Goal: Transaction & Acquisition: Purchase product/service

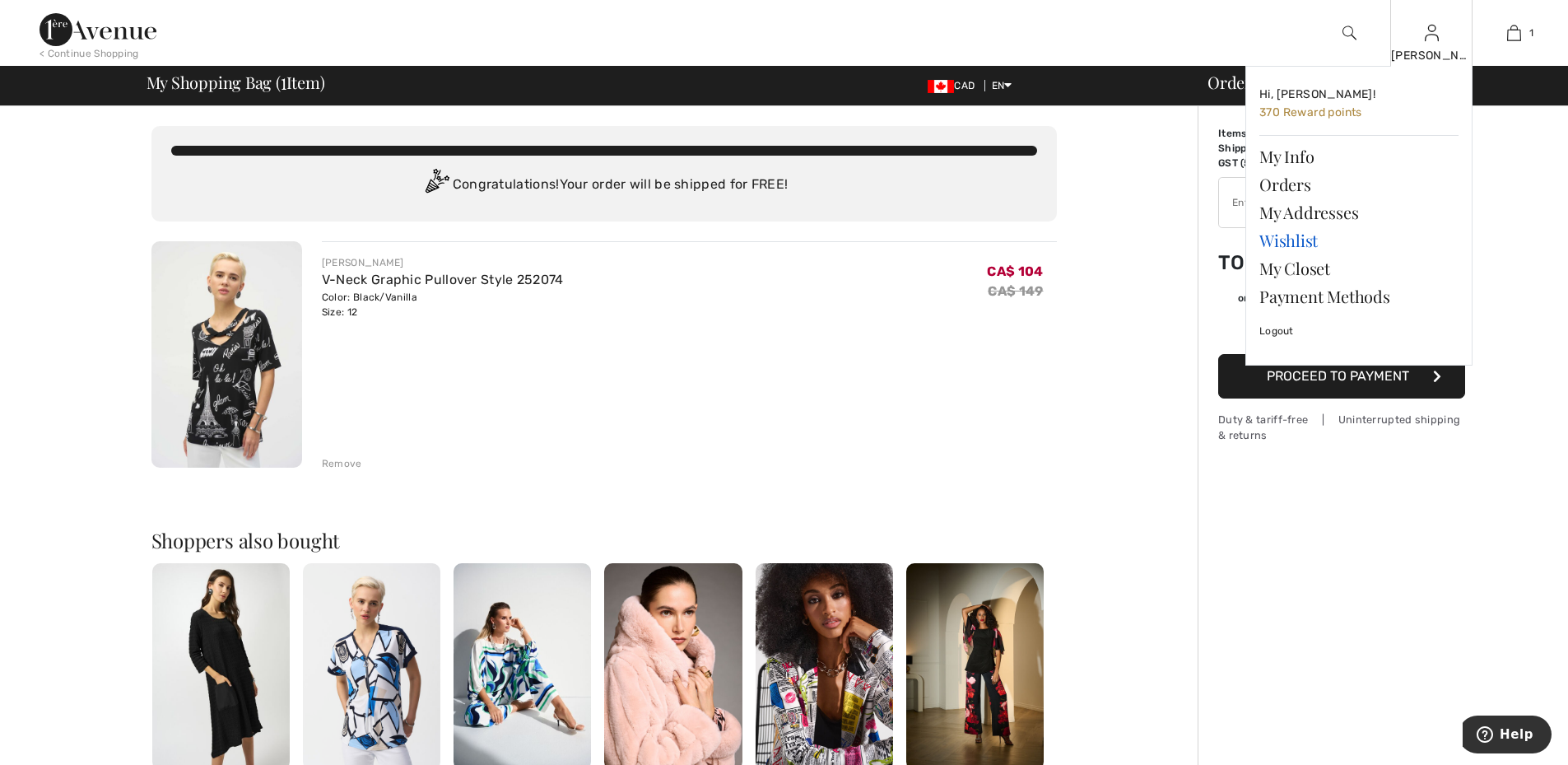
click at [1273, 233] on link "Wishlist" at bounding box center [1358, 240] width 200 height 28
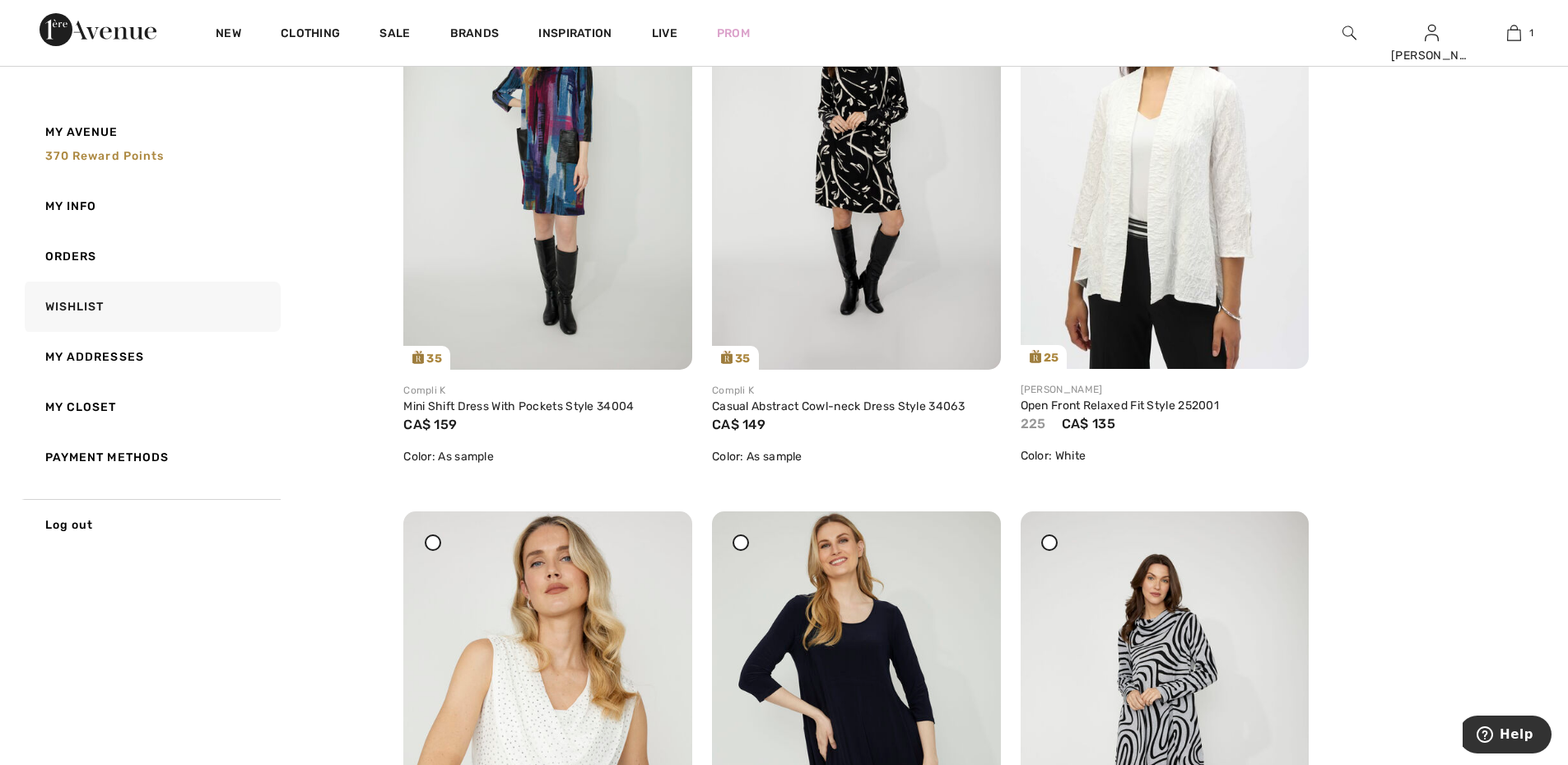
scroll to position [2798, 0]
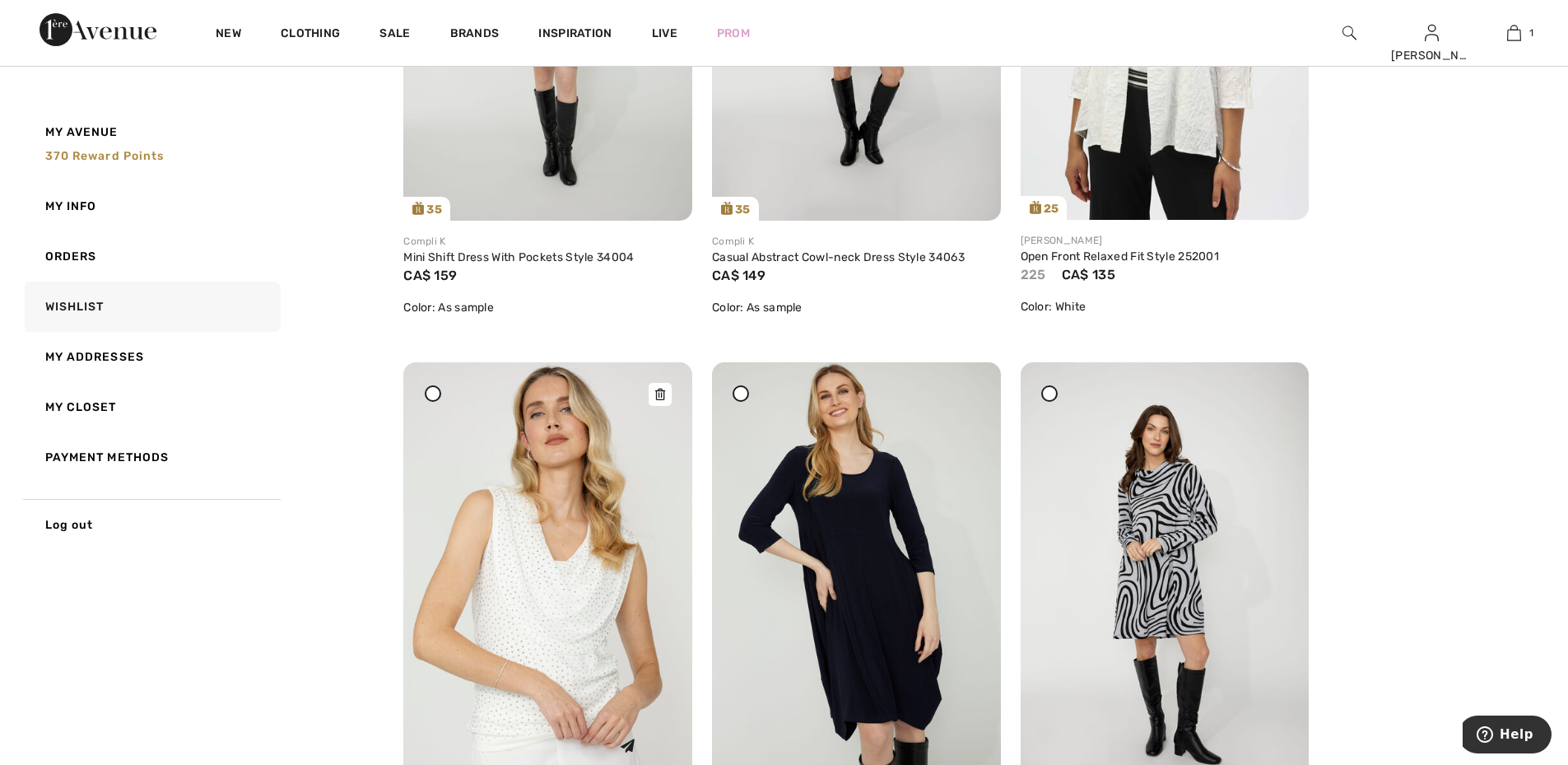
click at [520, 598] on img at bounding box center [547, 578] width 288 height 433
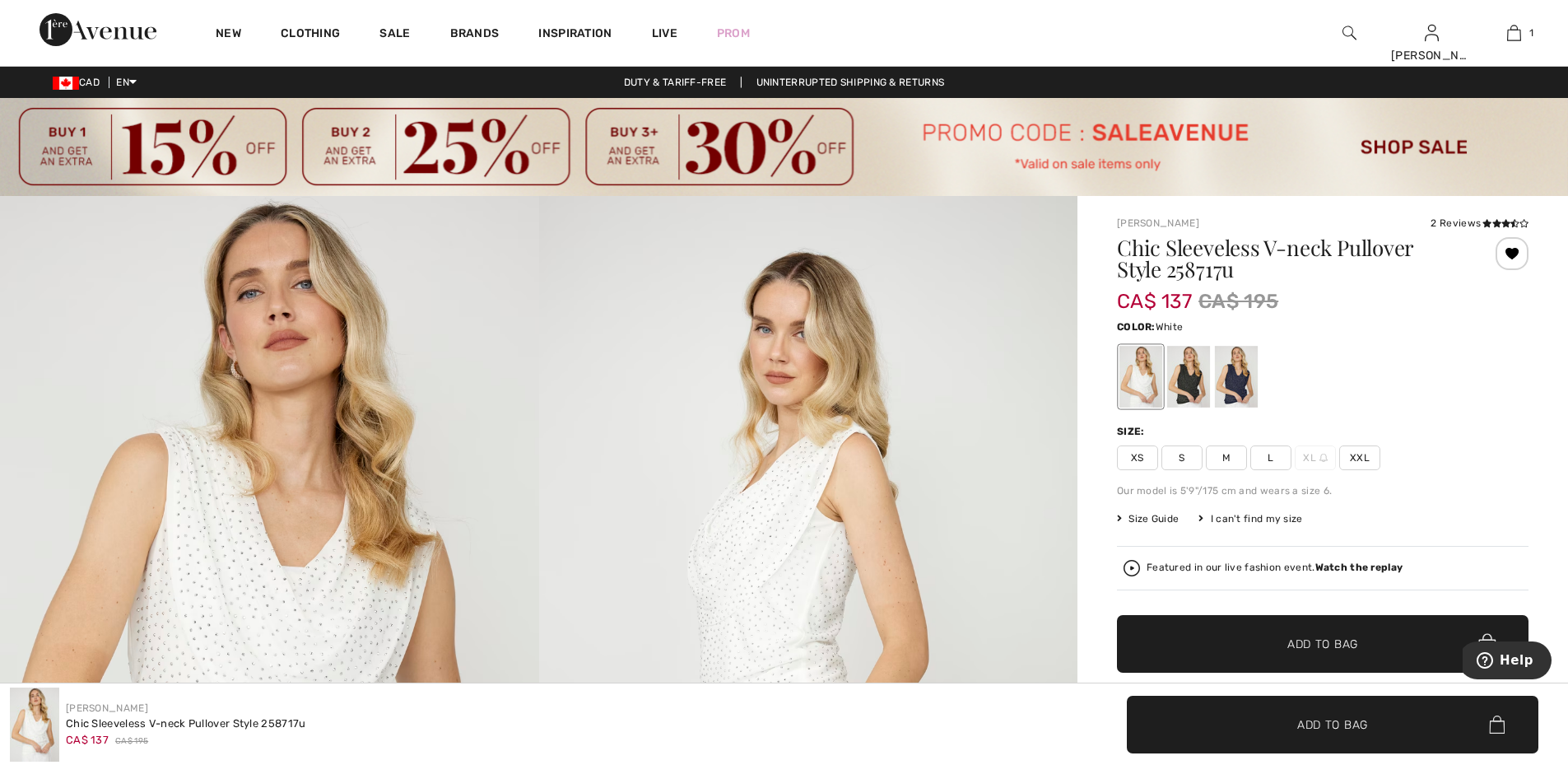
click at [1265, 452] on span "L" at bounding box center [1270, 457] width 41 height 25
click at [1265, 630] on span "✔ Added to Bag Add to Bag" at bounding box center [1322, 644] width 412 height 57
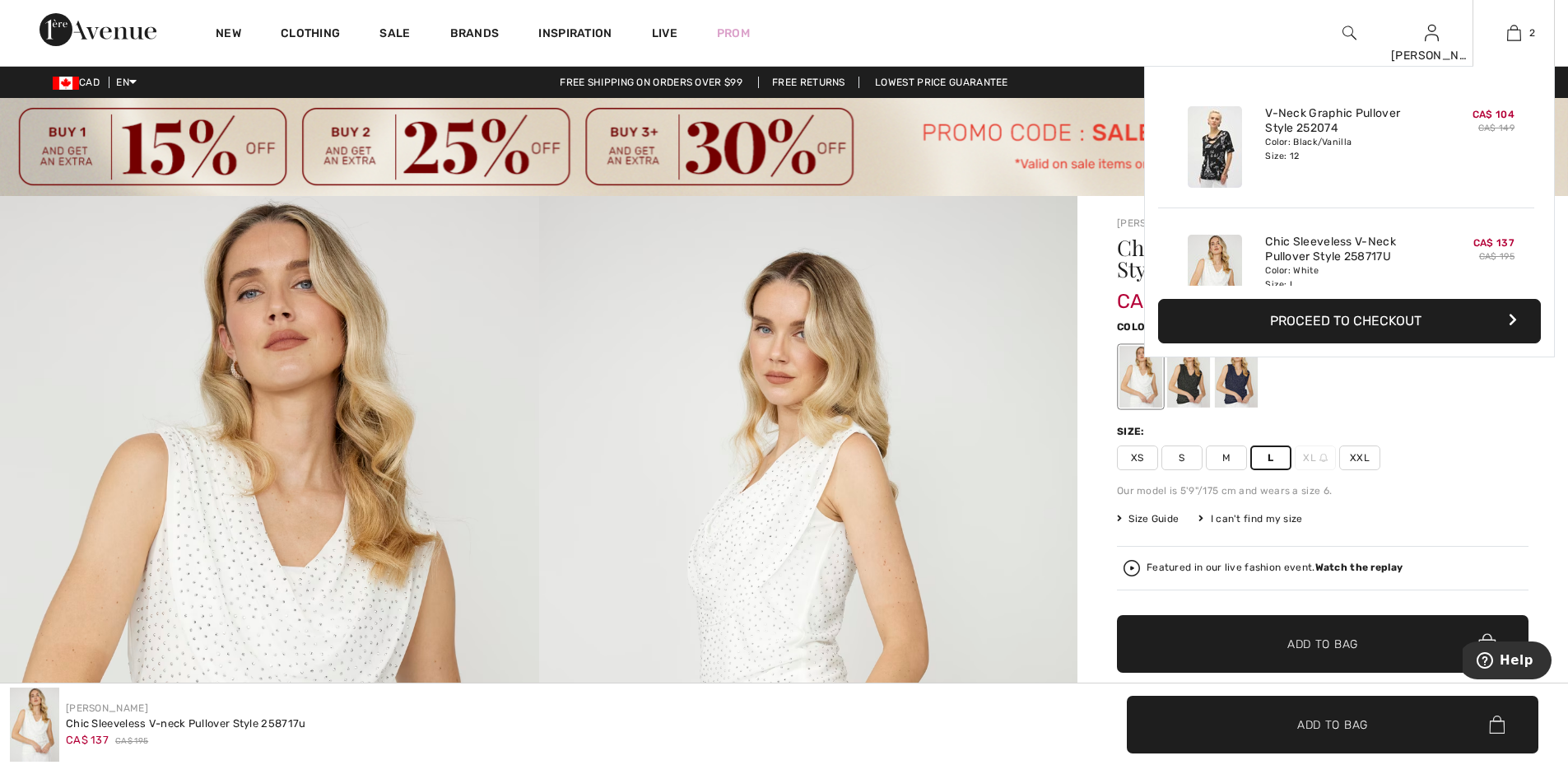
click at [1289, 145] on div "Color: Black/Vanilla Size: 12" at bounding box center [1346, 149] width 162 height 27
click at [1213, 164] on img at bounding box center [1215, 146] width 54 height 81
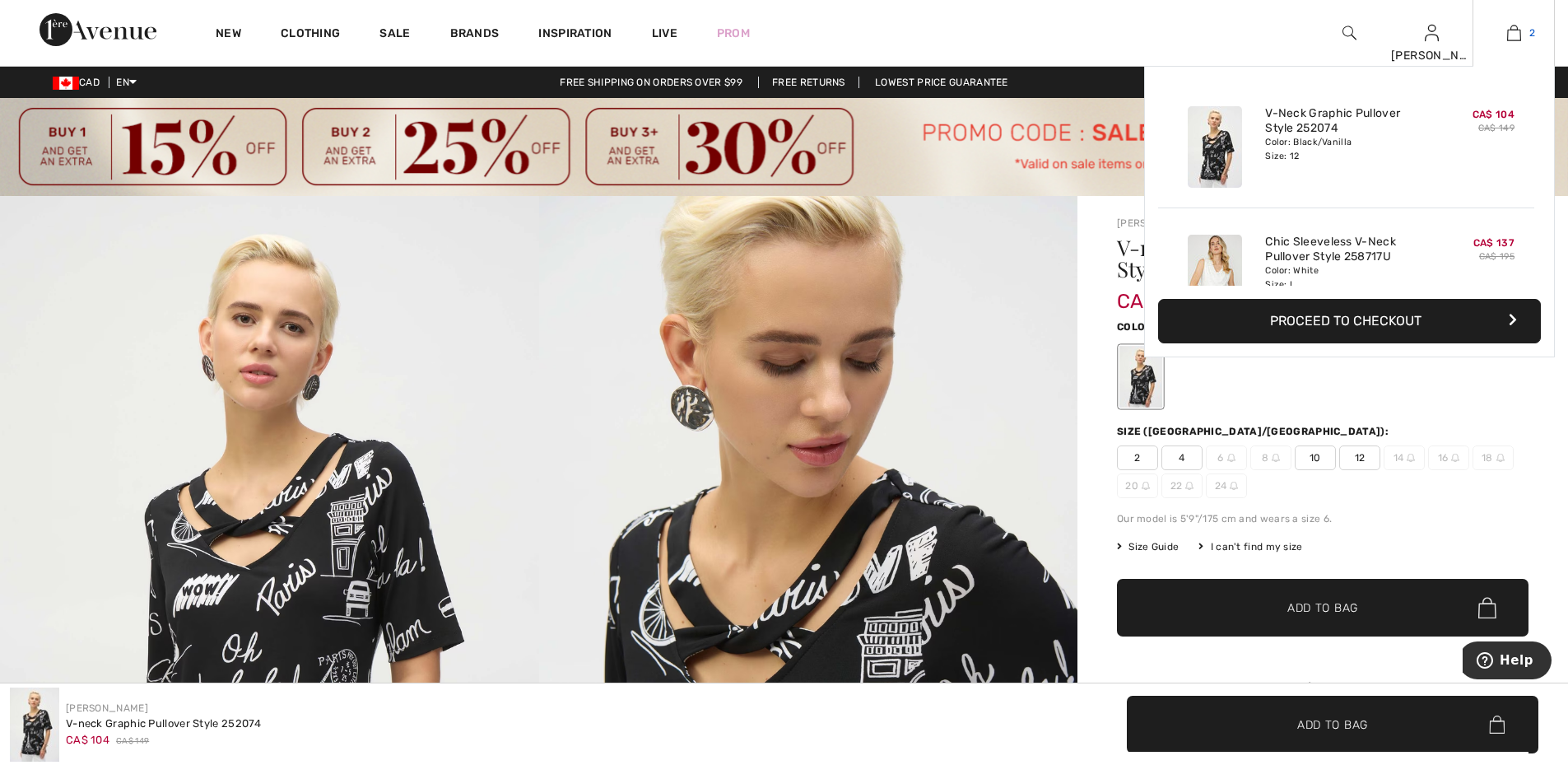
click at [1529, 34] on span "2" at bounding box center [1532, 33] width 6 height 15
click at [1515, 33] on img at bounding box center [1514, 32] width 14 height 20
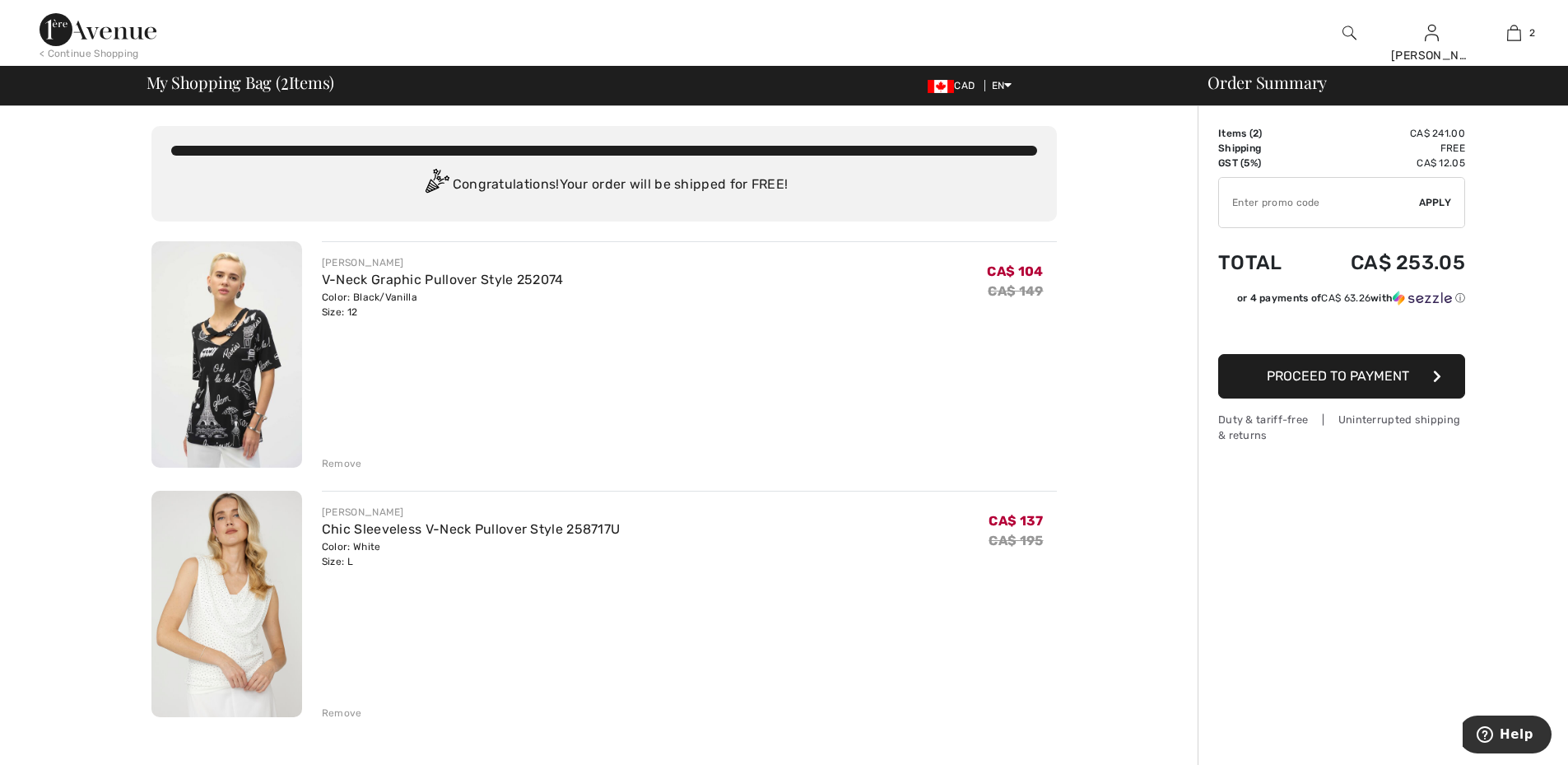
click at [352, 466] on div "Remove" at bounding box center [342, 463] width 40 height 15
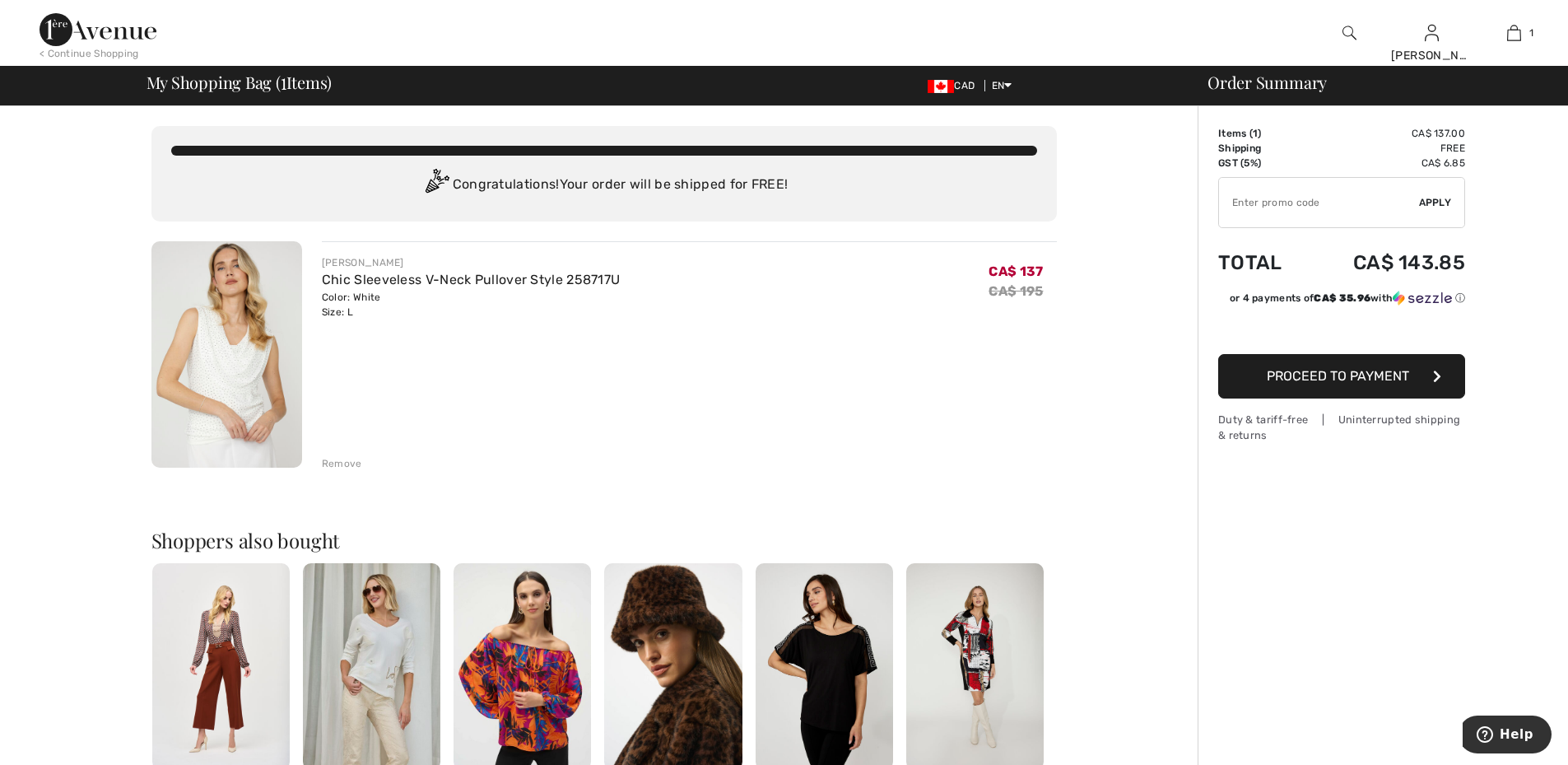
click at [1264, 205] on input "TEXT" at bounding box center [1318, 202] width 200 height 50
type input "SAVE"
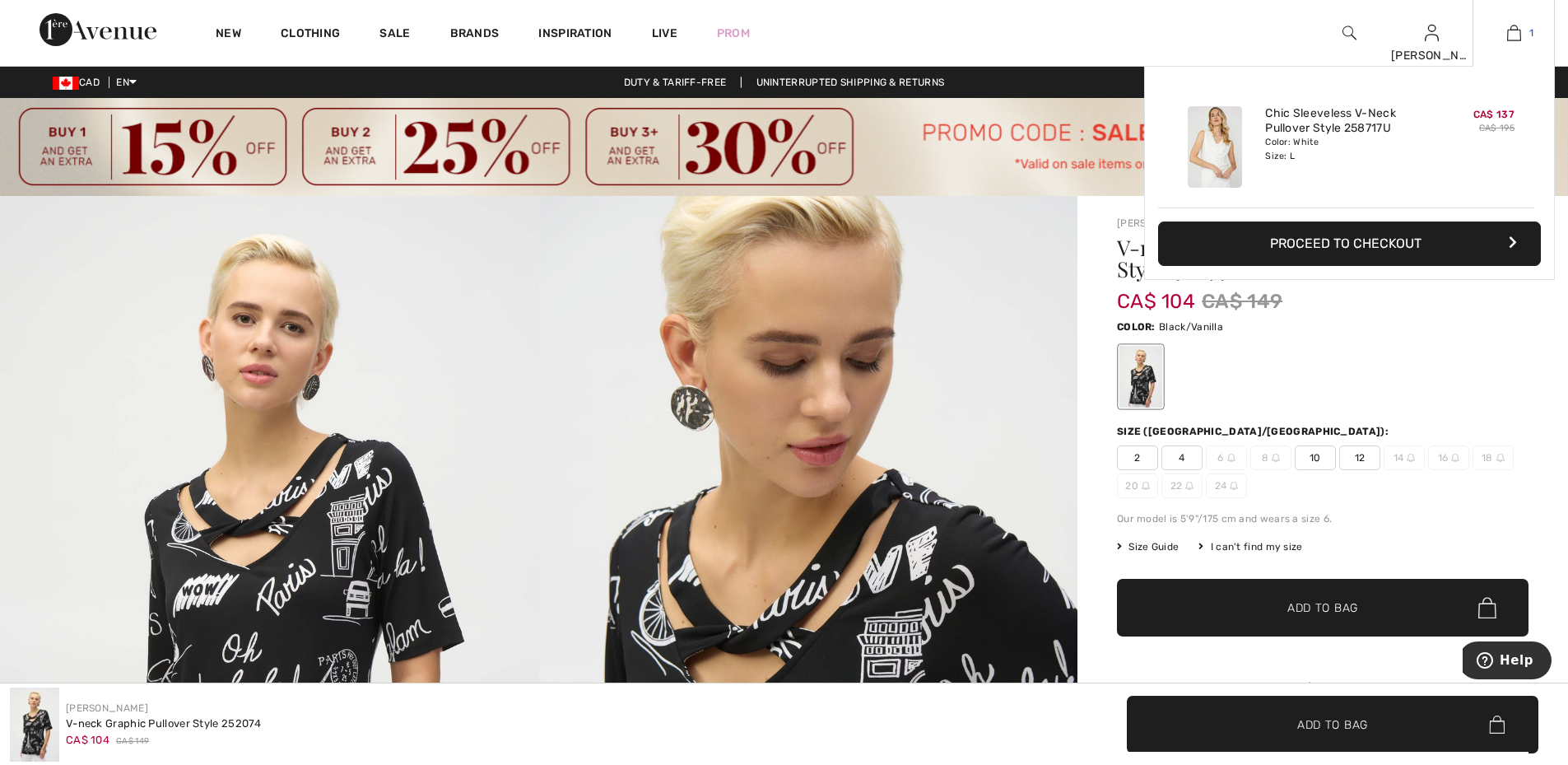
click at [1524, 32] on link "1" at bounding box center [1514, 32] width 80 height 20
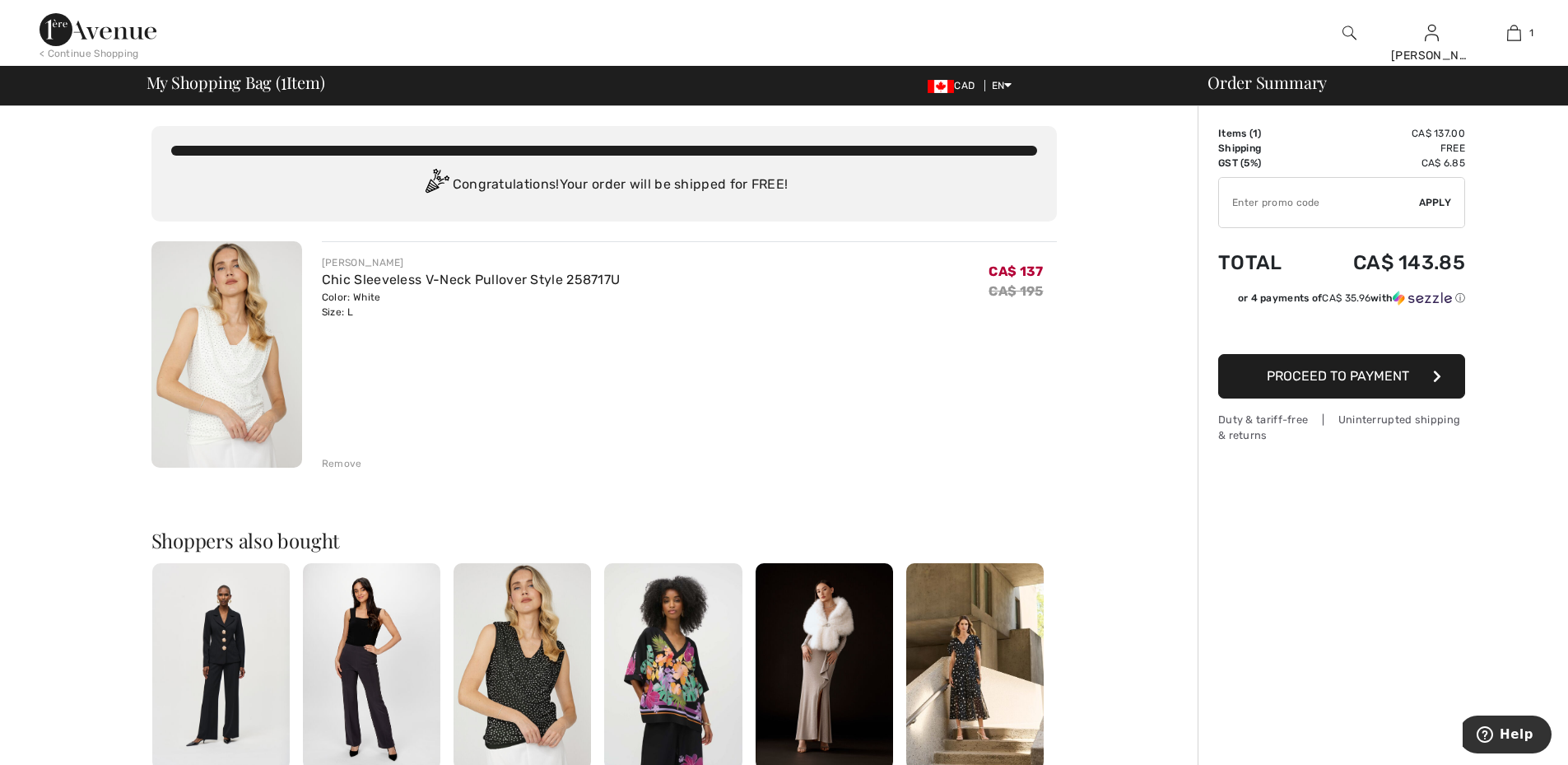
click at [1359, 203] on input "TEXT" at bounding box center [1318, 202] width 200 height 50
type input "SALEAVENUE"
click at [1430, 211] on div "✔ Apply Remove" at bounding box center [1341, 202] width 247 height 51
click at [1431, 203] on span "Apply" at bounding box center [1435, 202] width 32 height 15
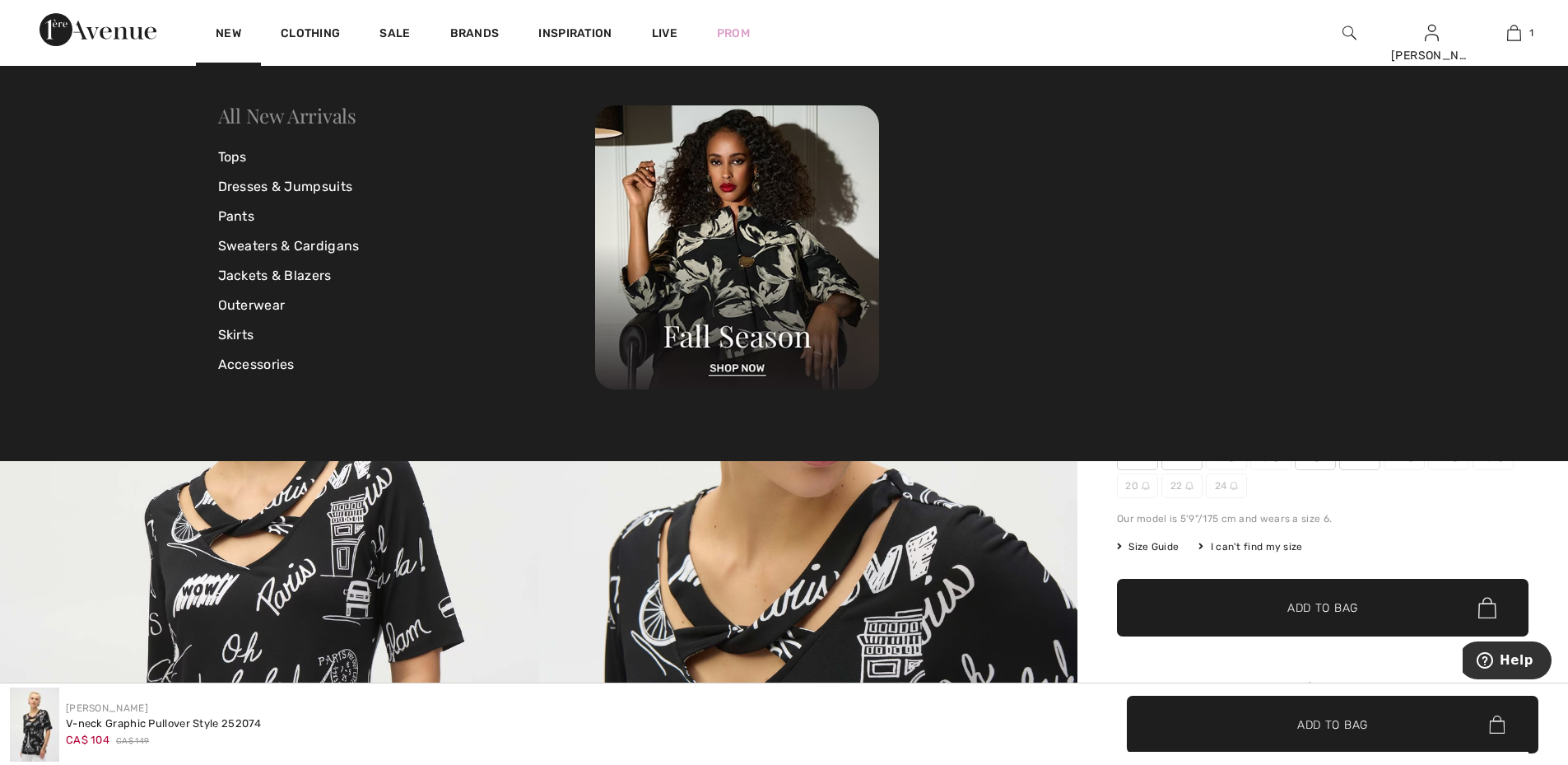
click at [292, 108] on link "All New Arrivals" at bounding box center [286, 116] width 138 height 27
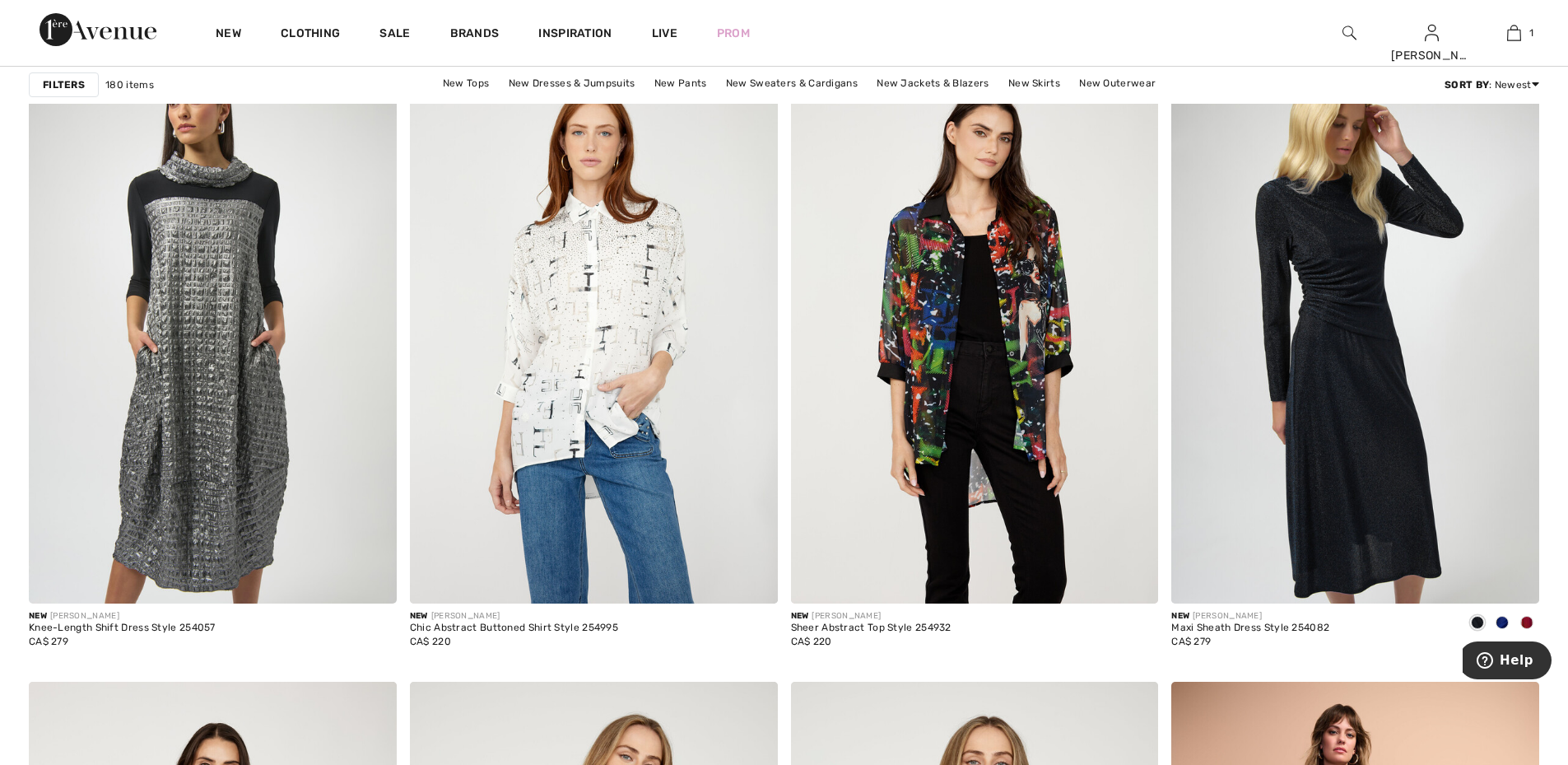
scroll to position [6502, 0]
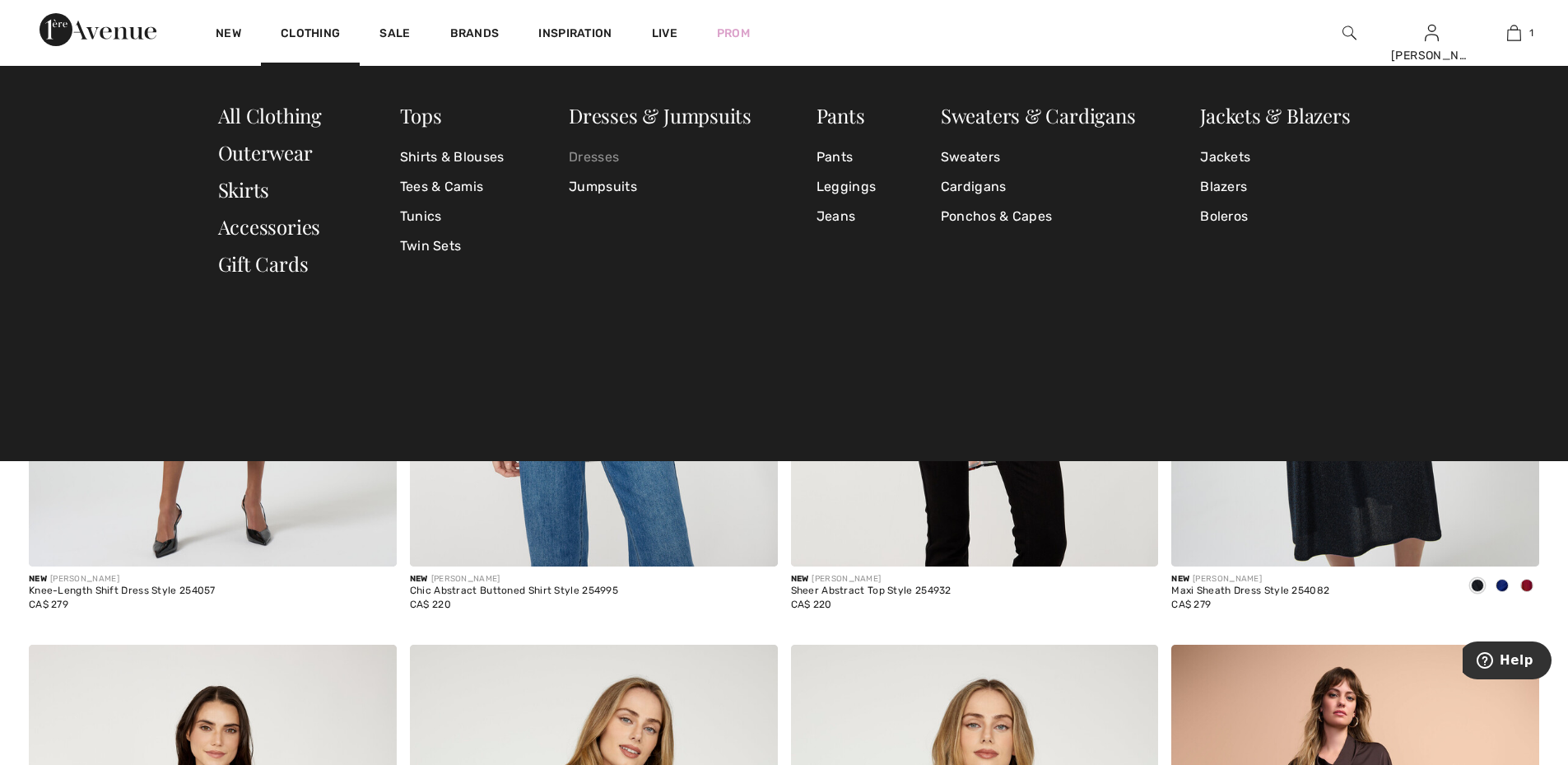
click at [620, 158] on link "Dresses" at bounding box center [659, 157] width 182 height 30
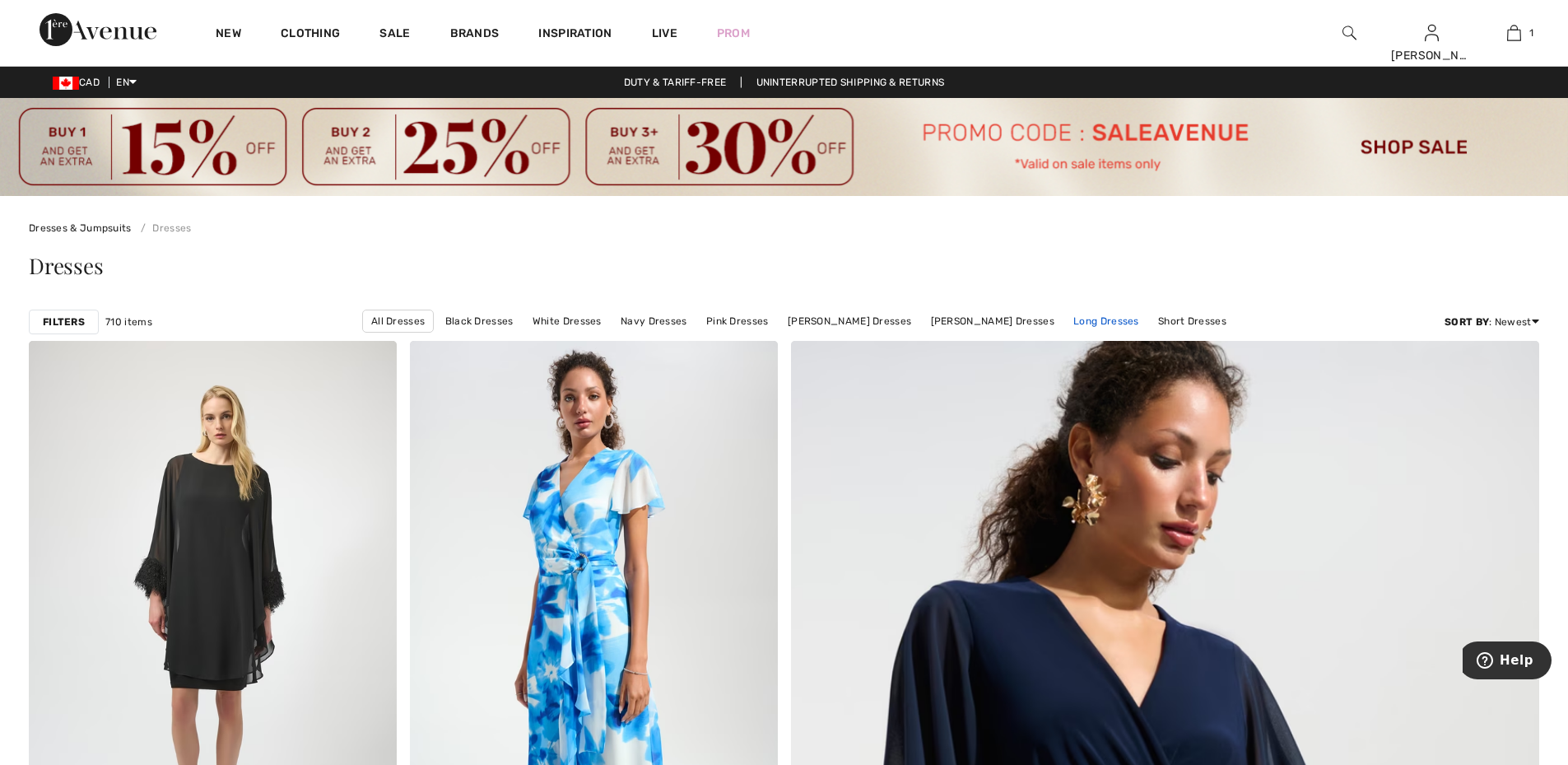
click at [1086, 323] on link "Long Dresses" at bounding box center [1106, 321] width 82 height 21
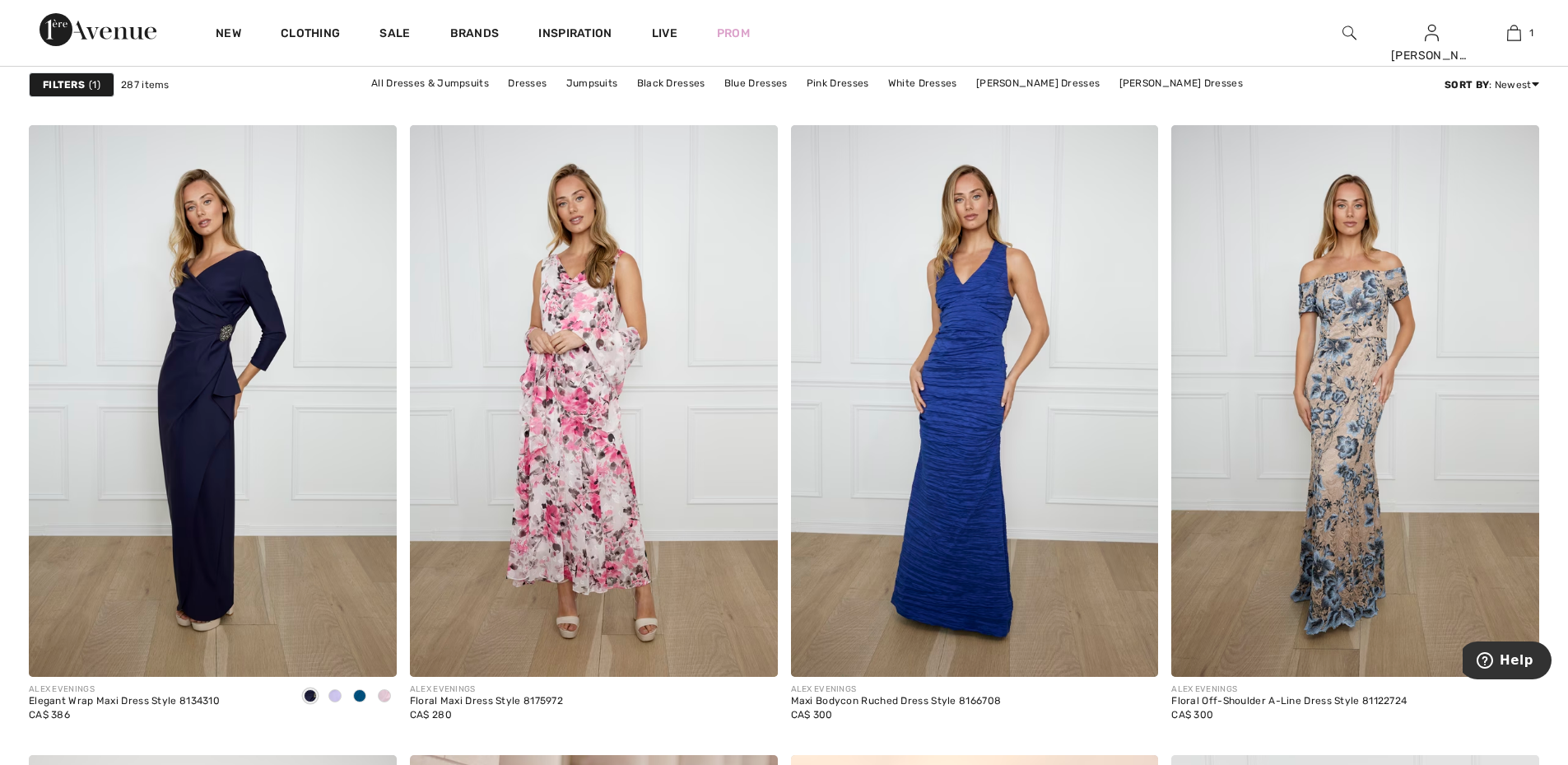
scroll to position [7901, 0]
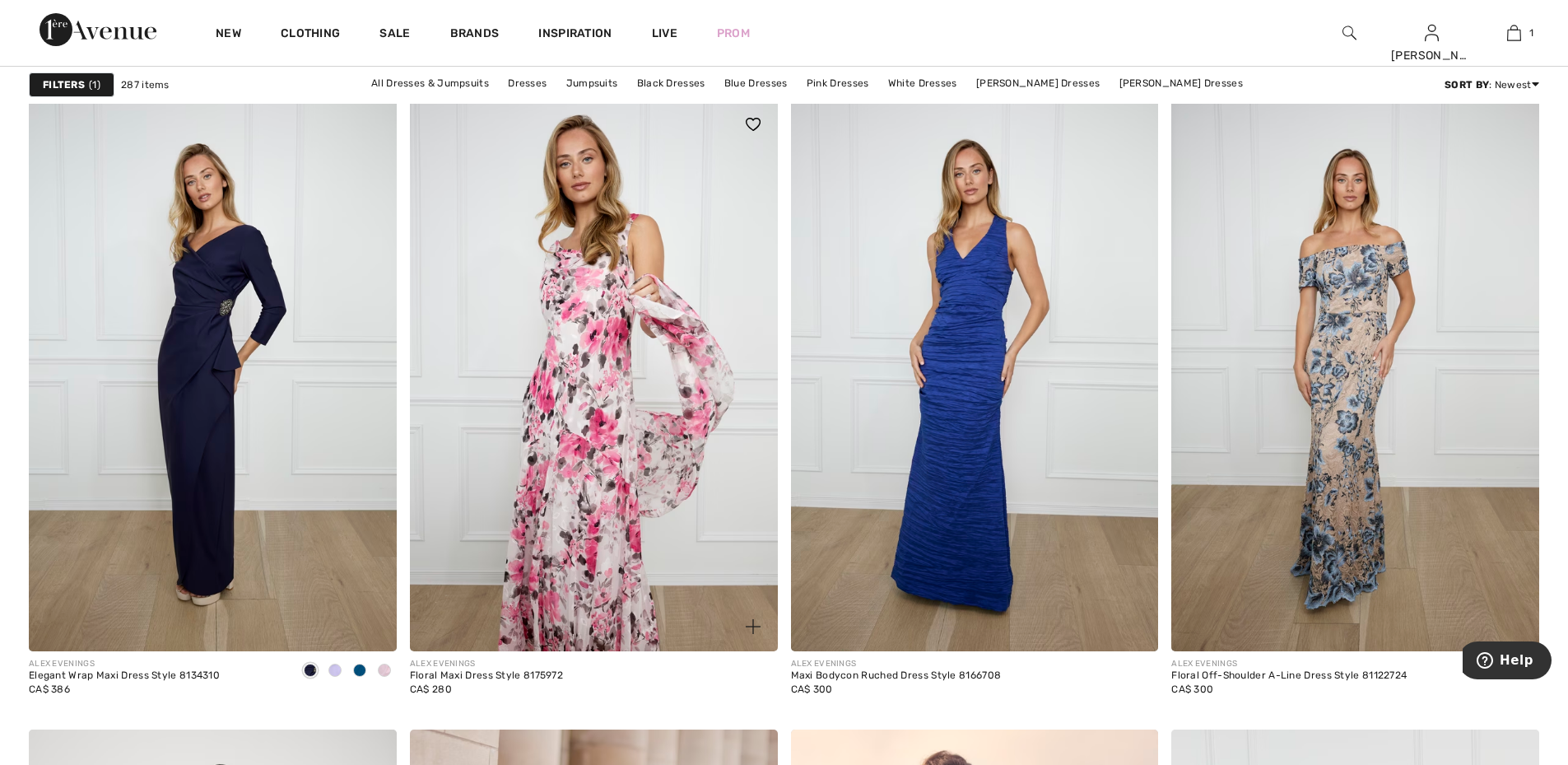
click at [637, 333] on img at bounding box center [593, 374] width 368 height 551
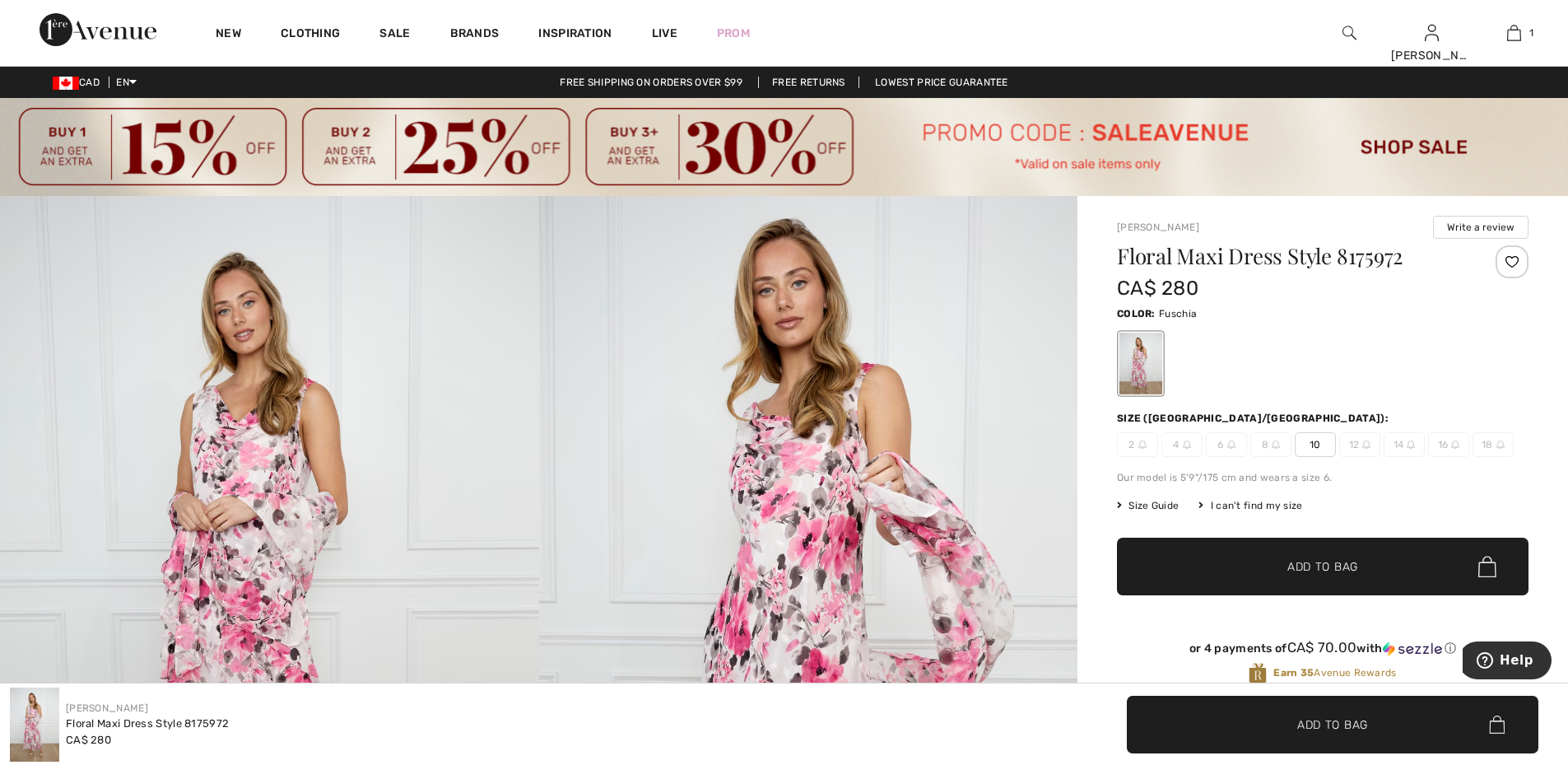
scroll to position [69, 0]
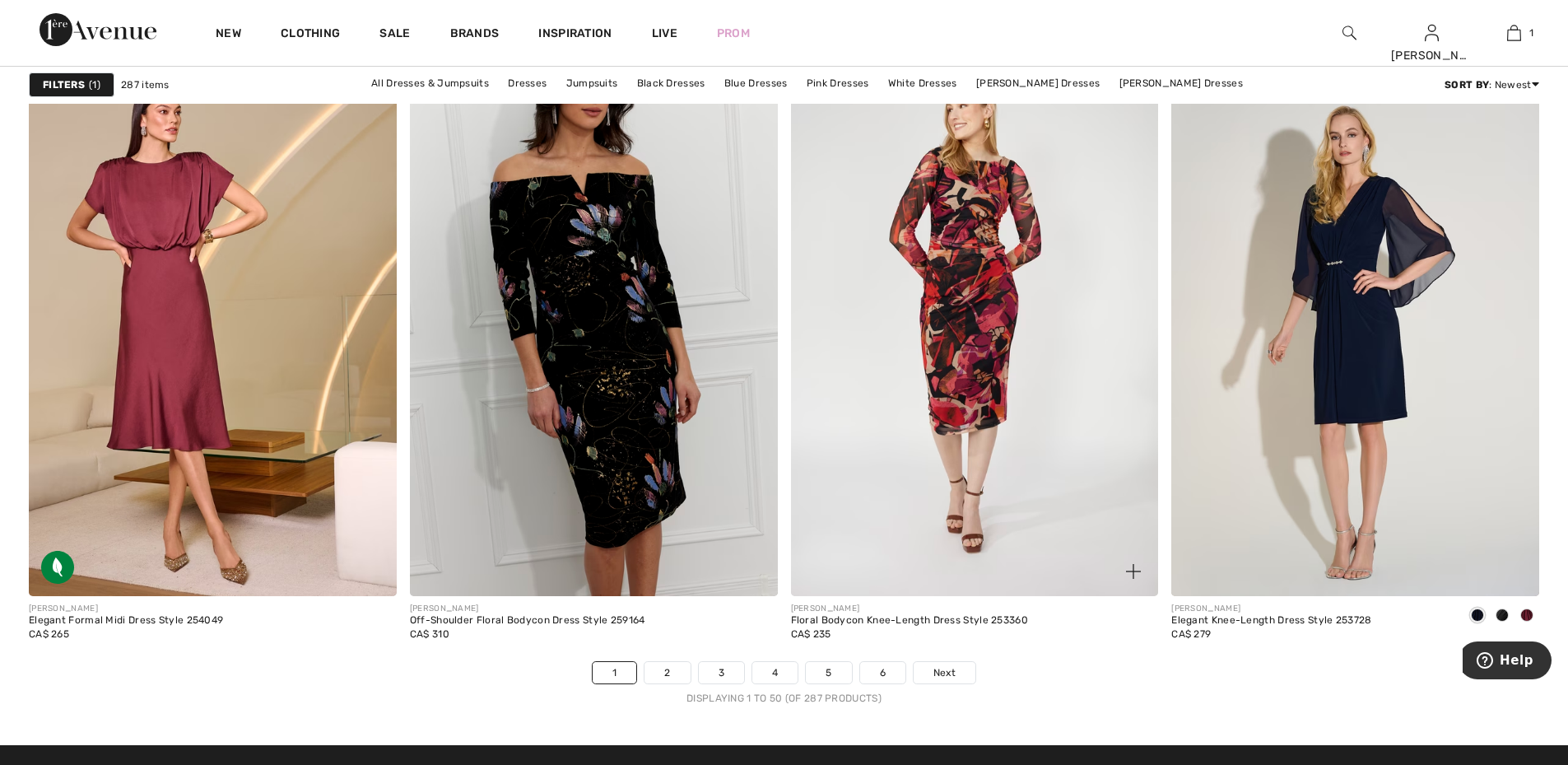
scroll to position [9300, 0]
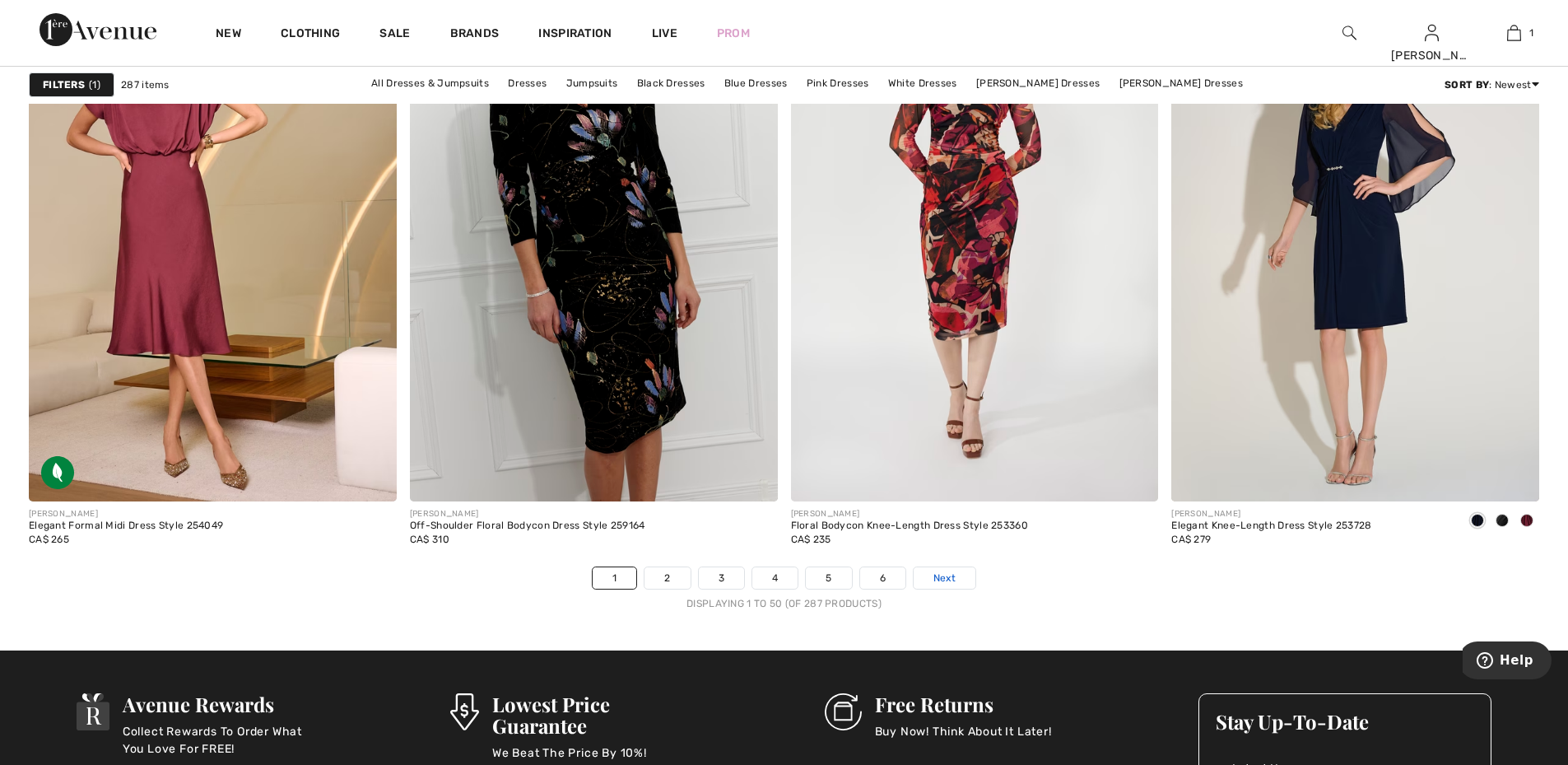
click at [941, 586] on link "Next" at bounding box center [944, 578] width 62 height 21
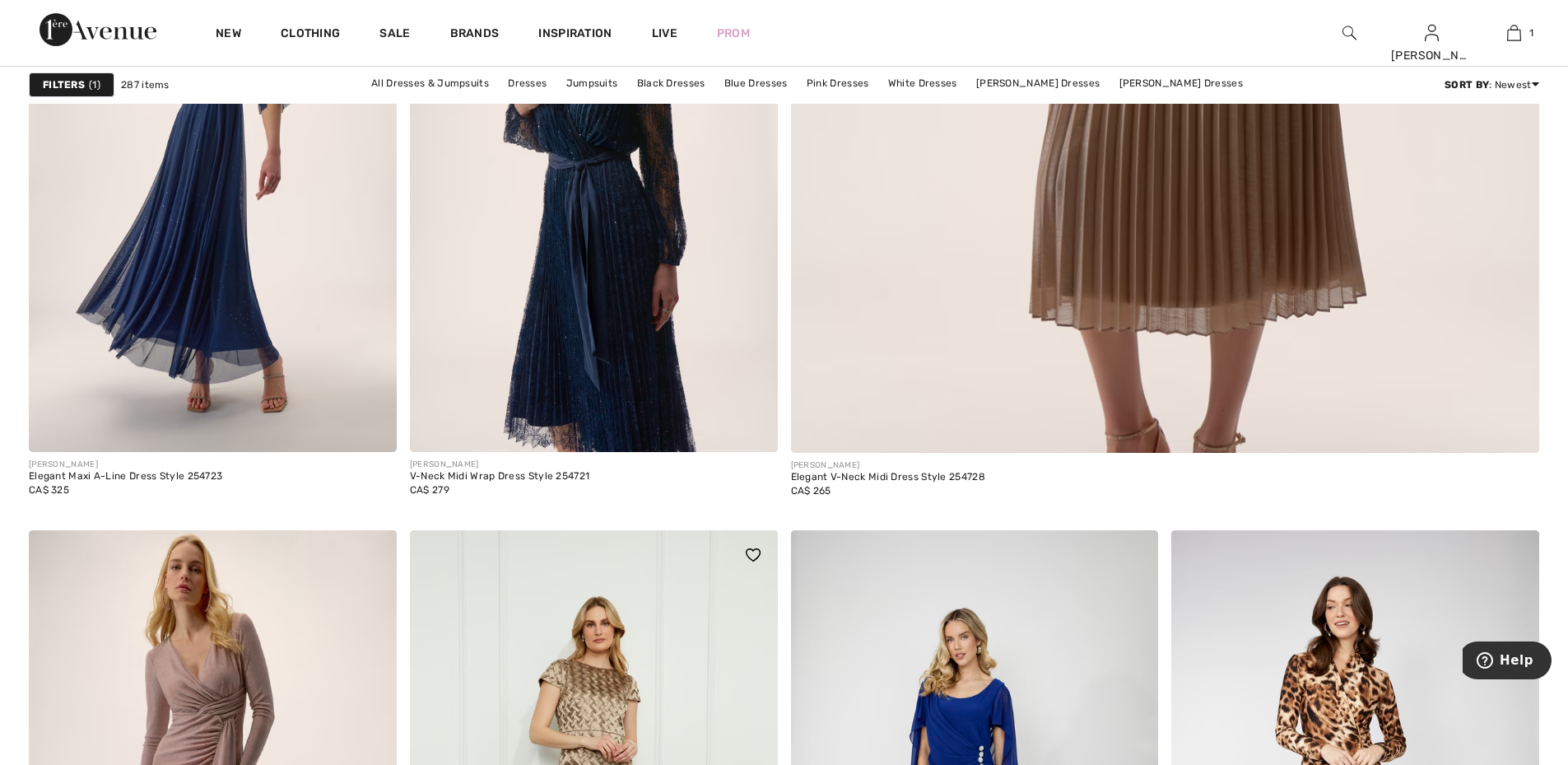
scroll to position [658, 0]
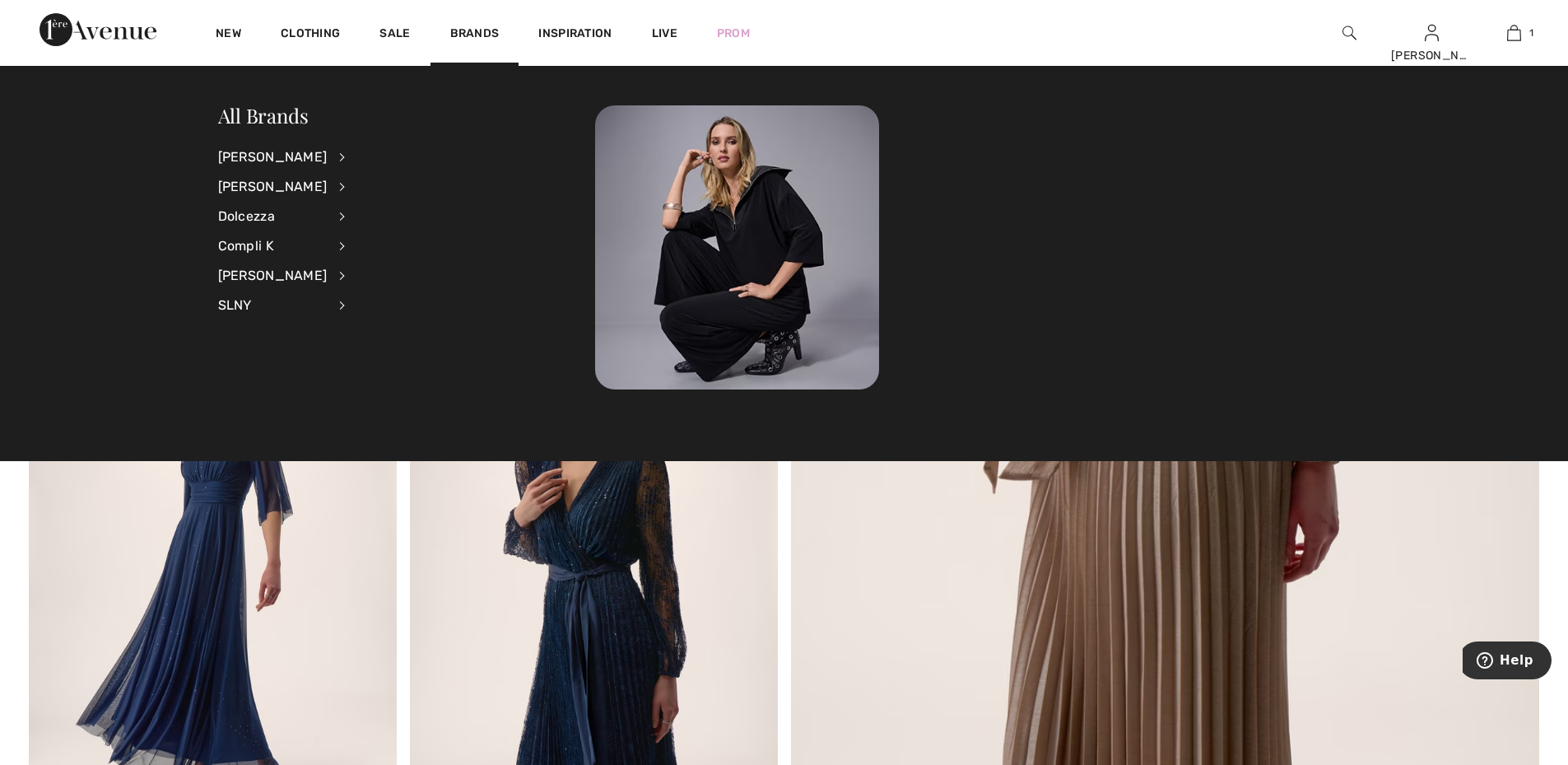
click at [884, 598] on img at bounding box center [1165, 355] width 898 height 1348
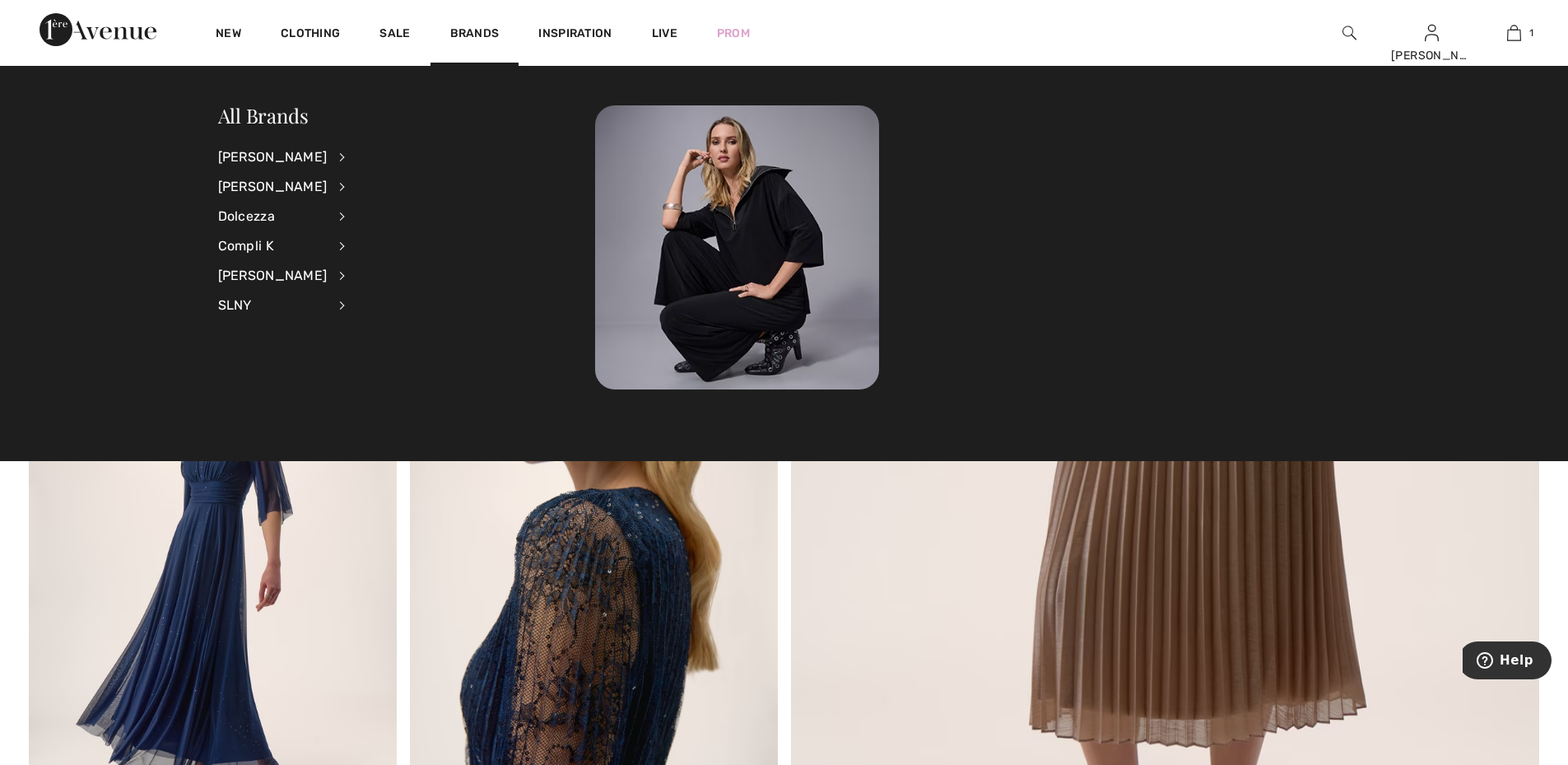
scroll to position [988, 0]
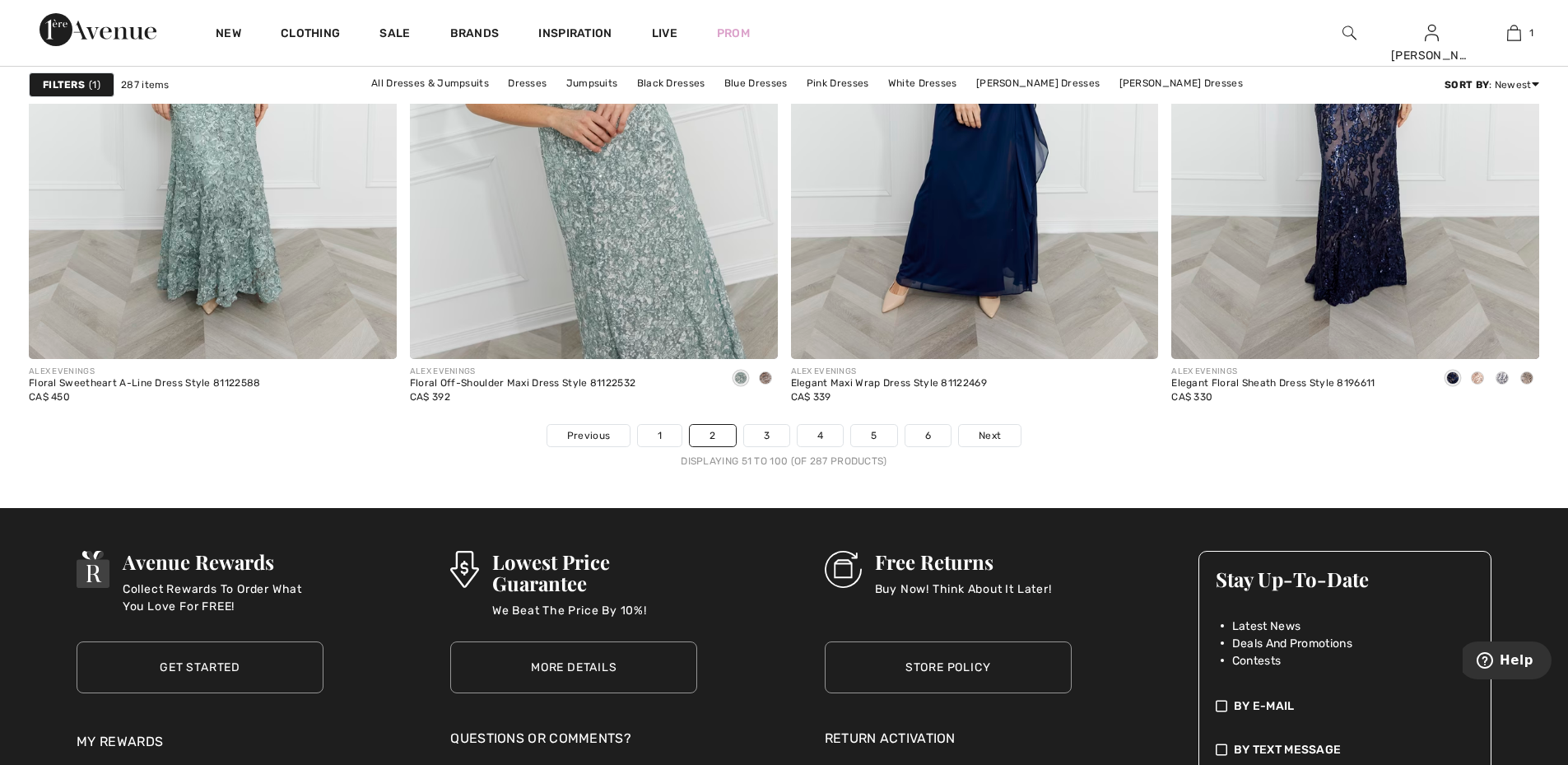
scroll to position [9465, 0]
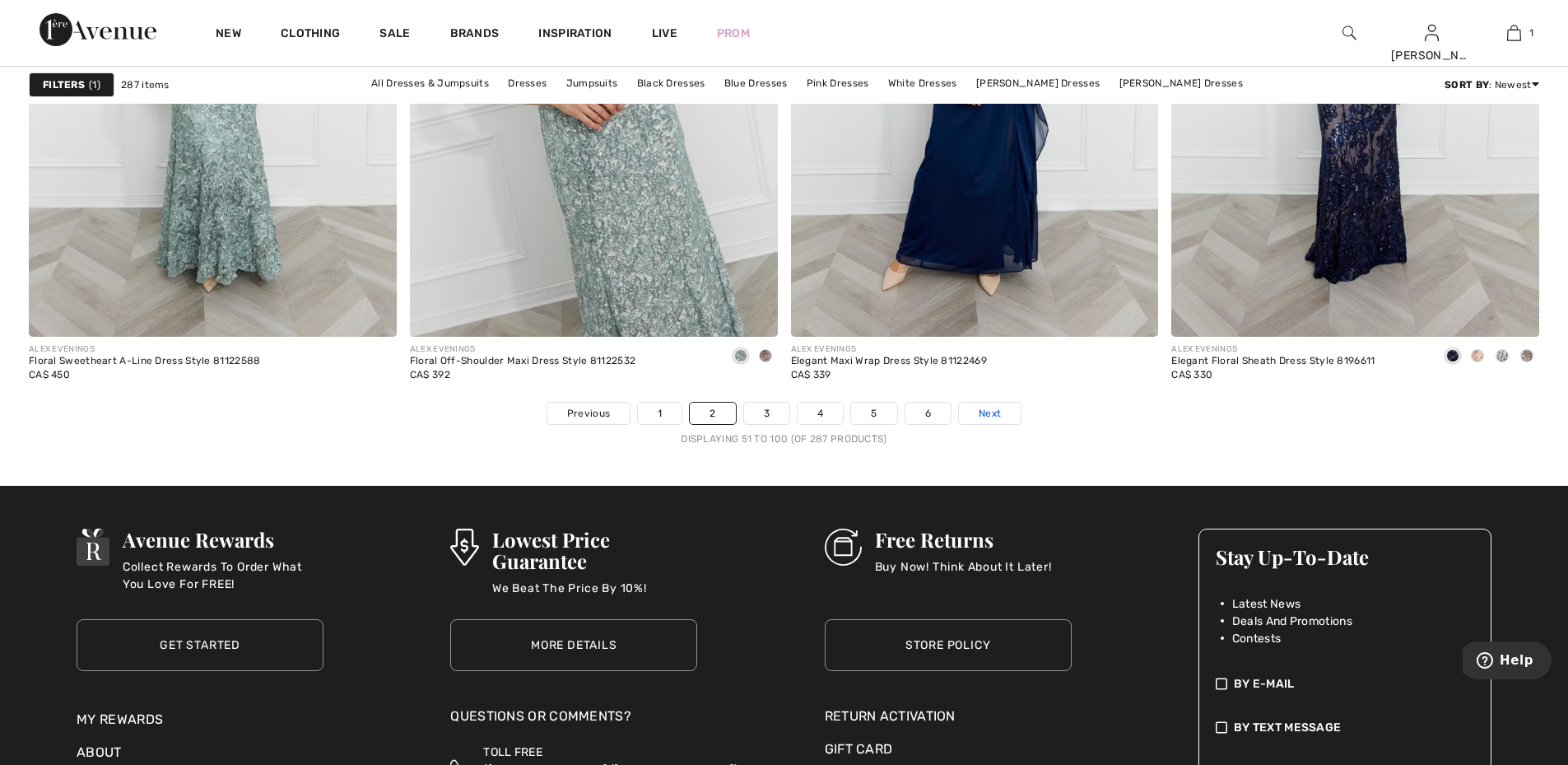
click at [994, 414] on span "Next" at bounding box center [989, 414] width 22 height 15
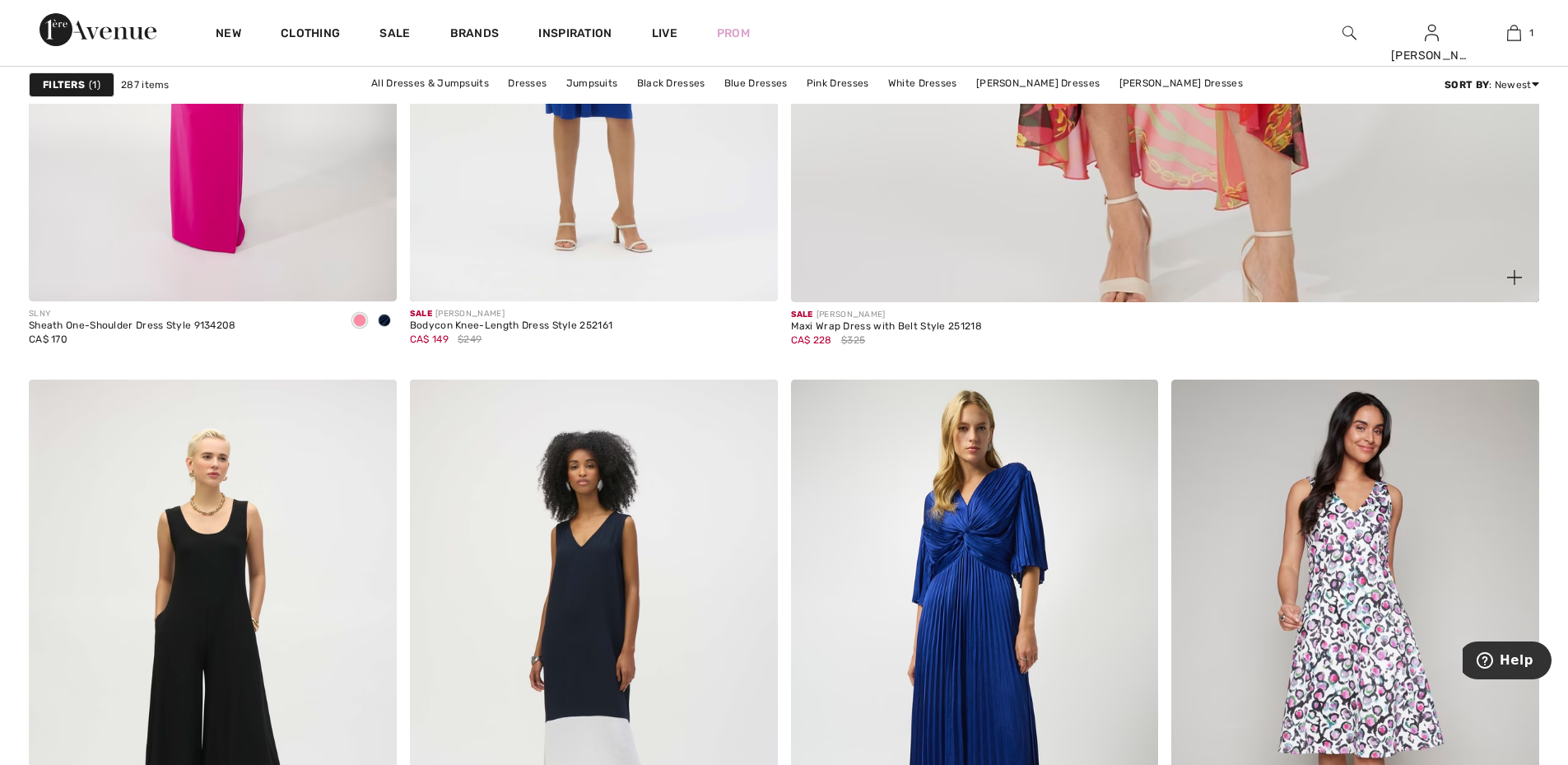
scroll to position [1481, 0]
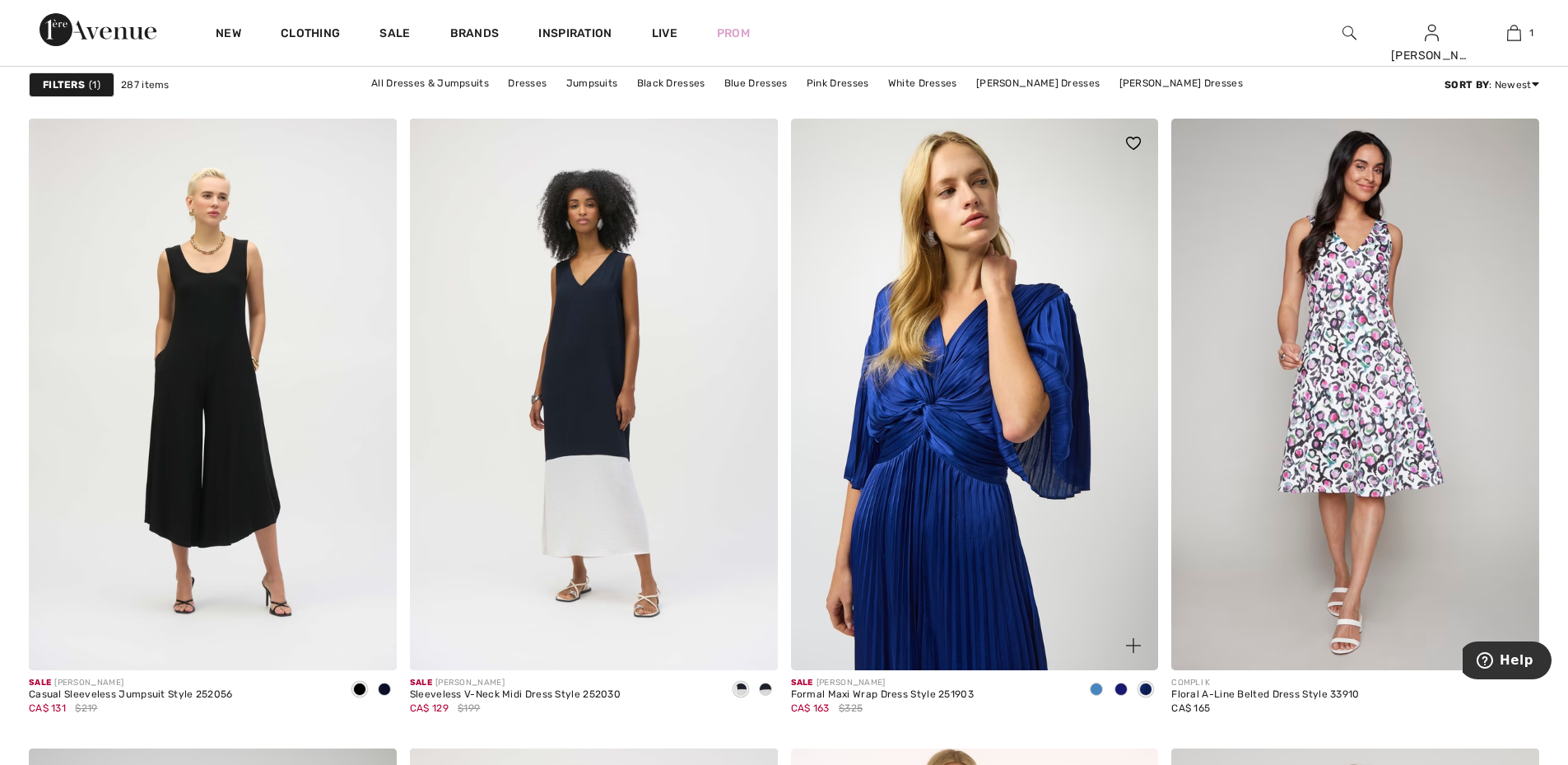
click at [981, 457] on img at bounding box center [974, 393] width 368 height 551
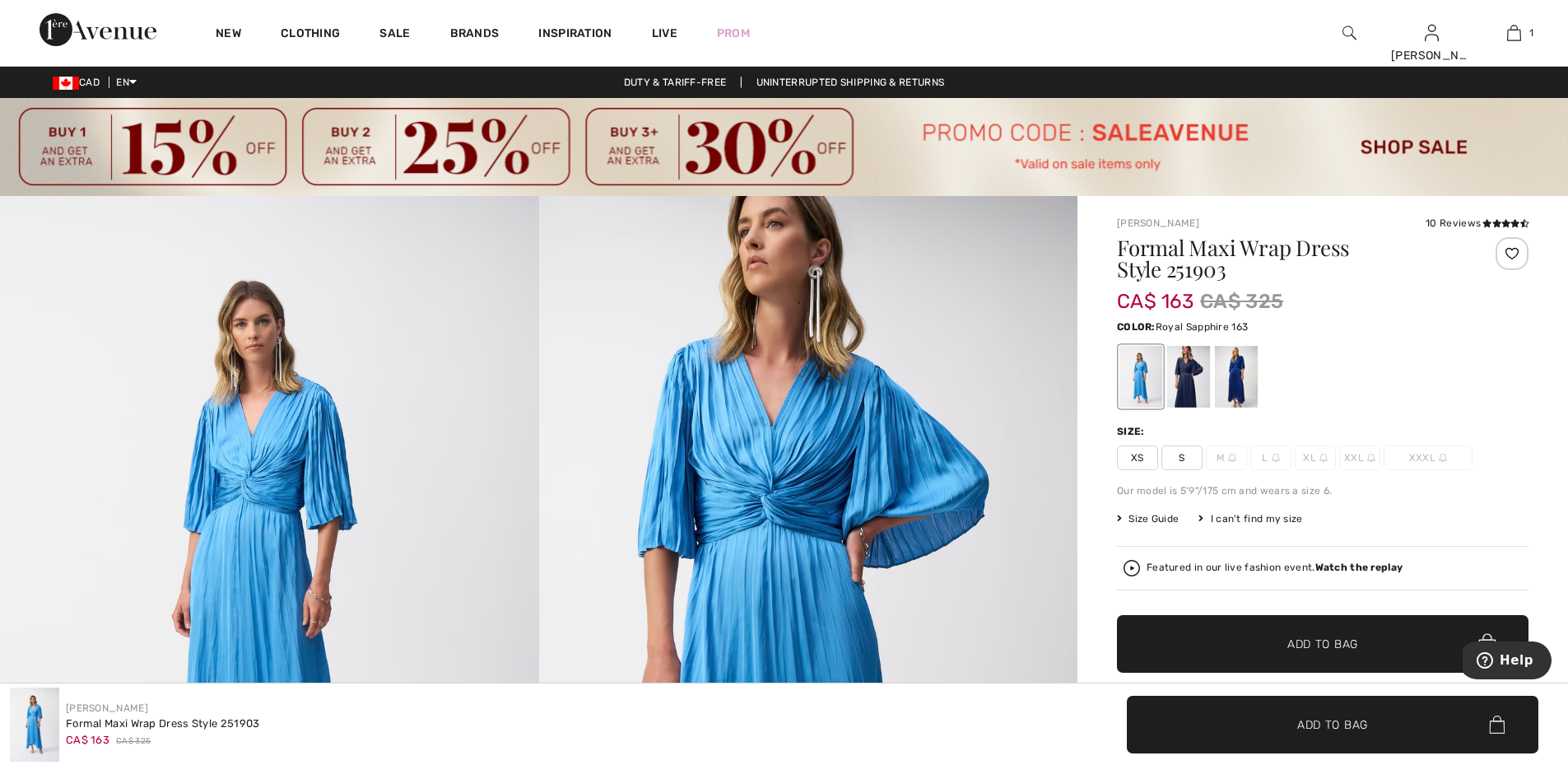
click at [1226, 370] on div at bounding box center [1236, 376] width 43 height 62
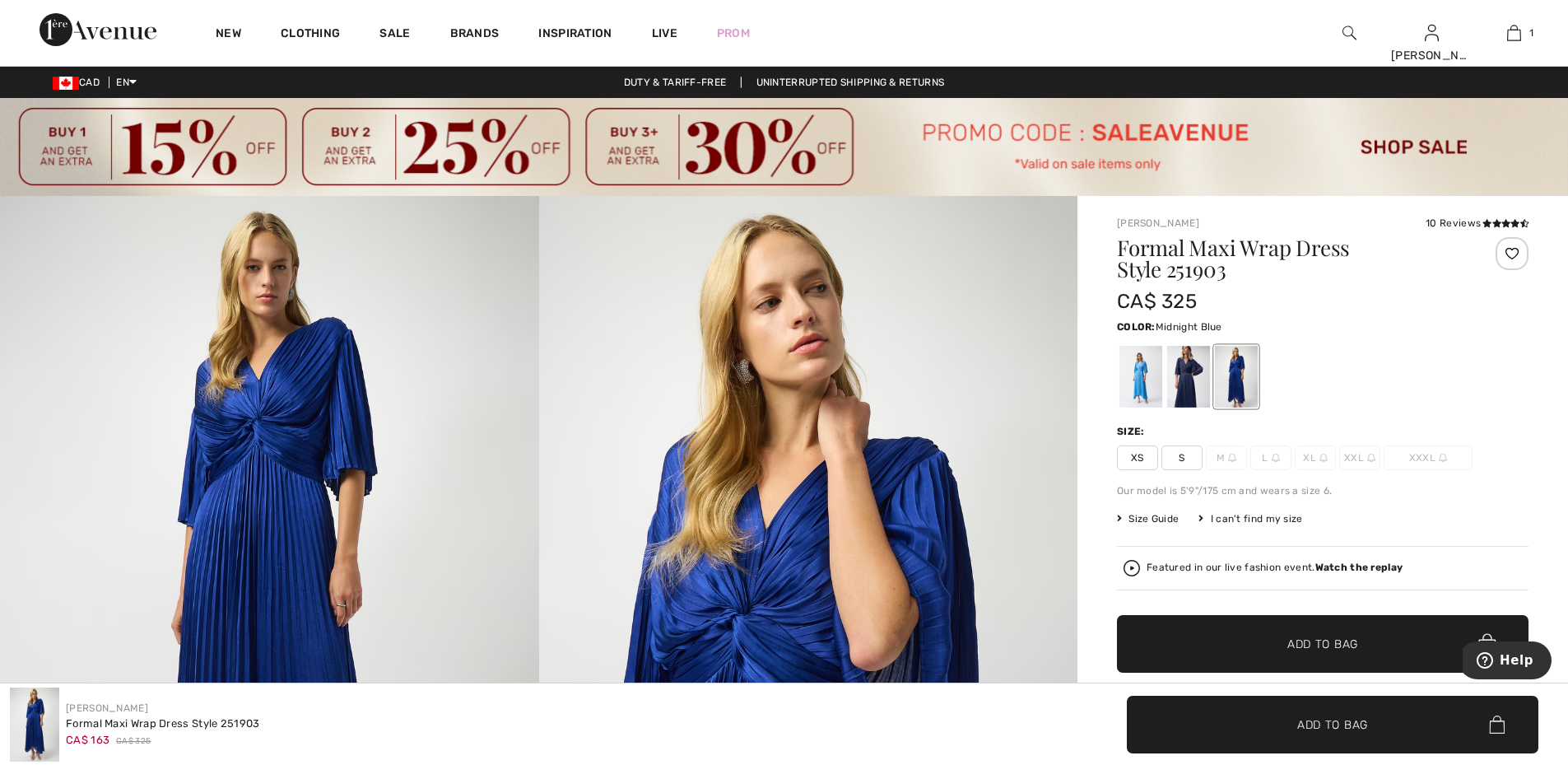
click at [1180, 384] on div at bounding box center [1188, 376] width 43 height 62
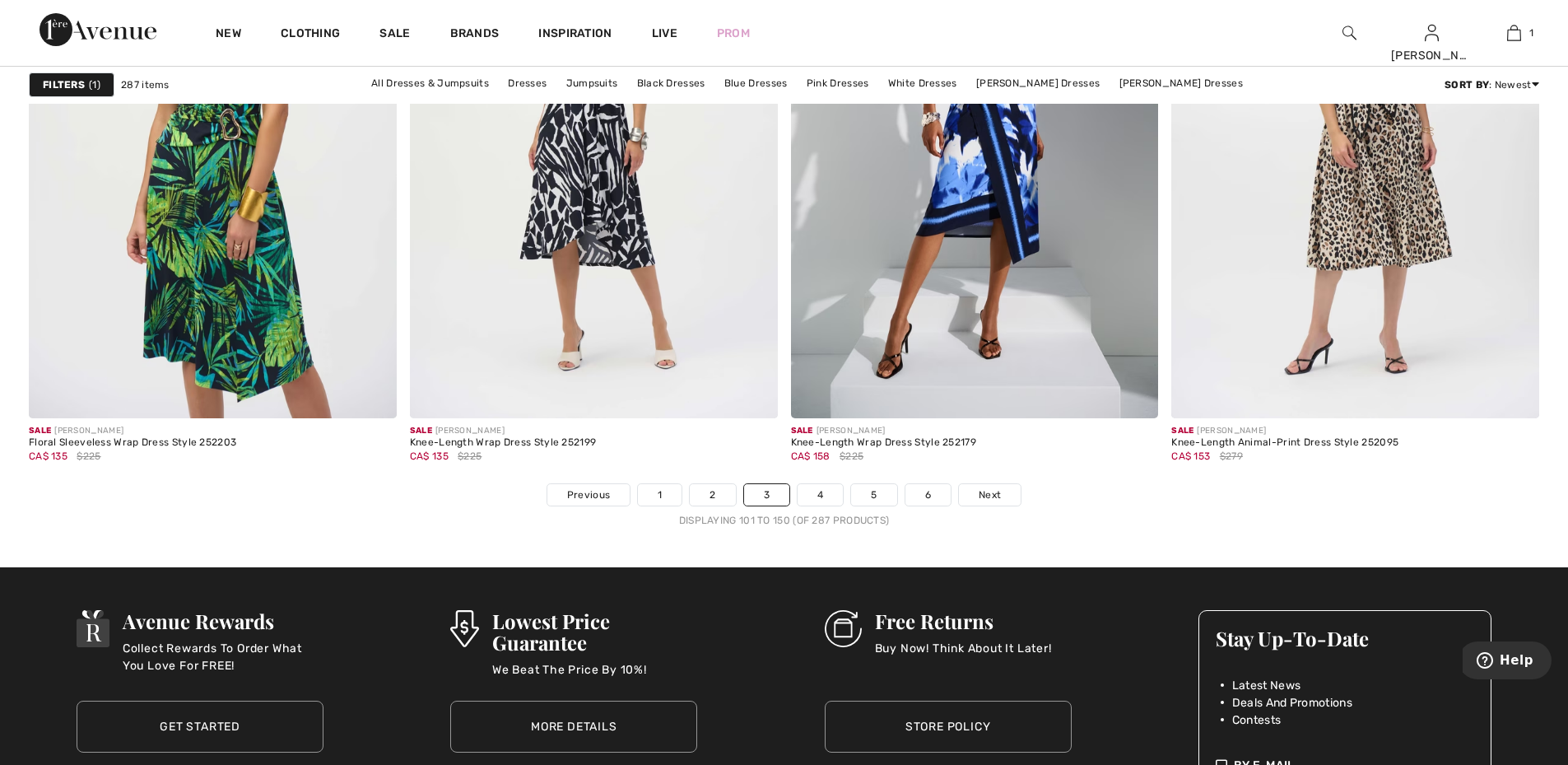
scroll to position [9713, 0]
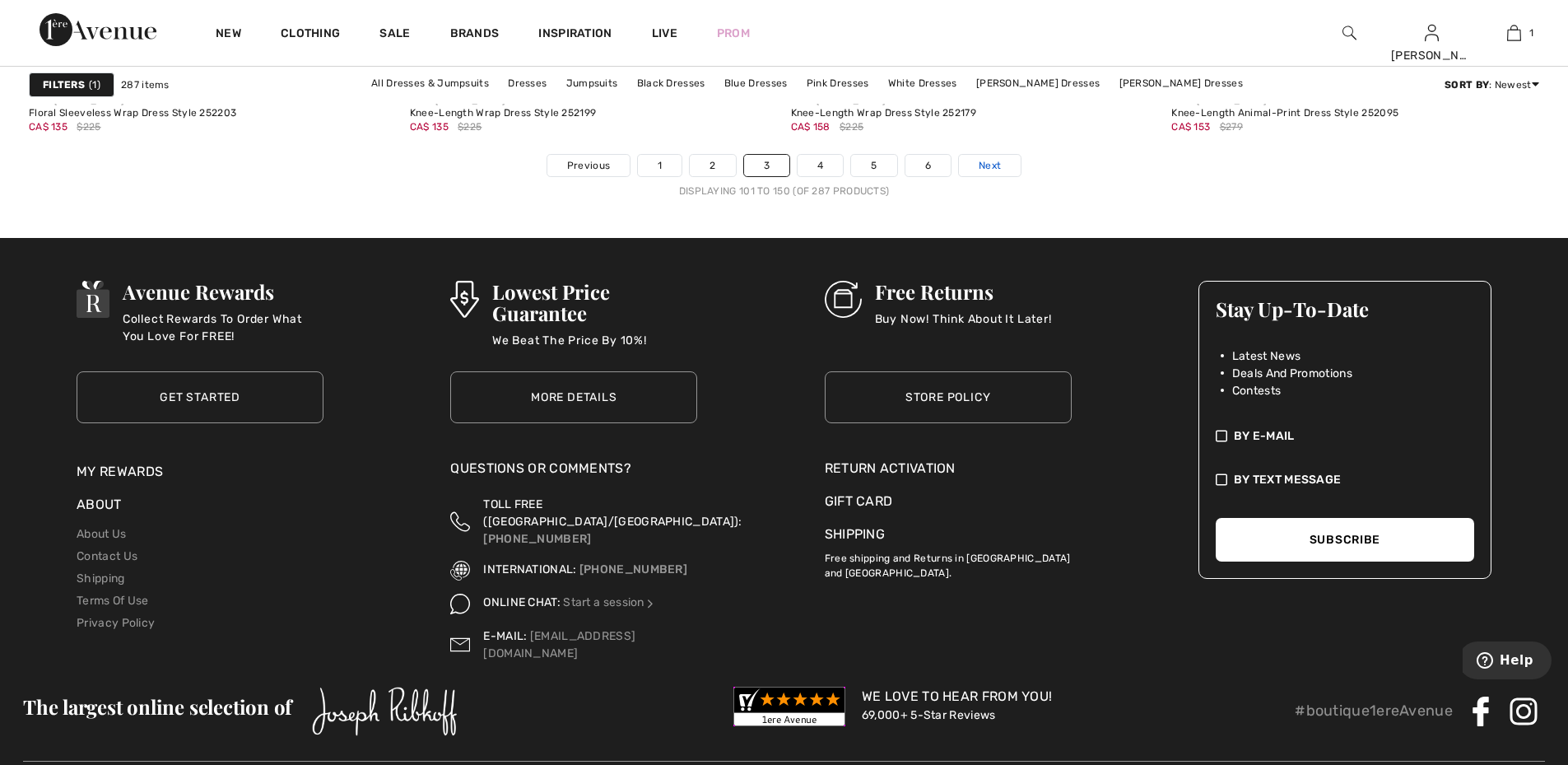
click at [987, 163] on span "Next" at bounding box center [989, 165] width 22 height 15
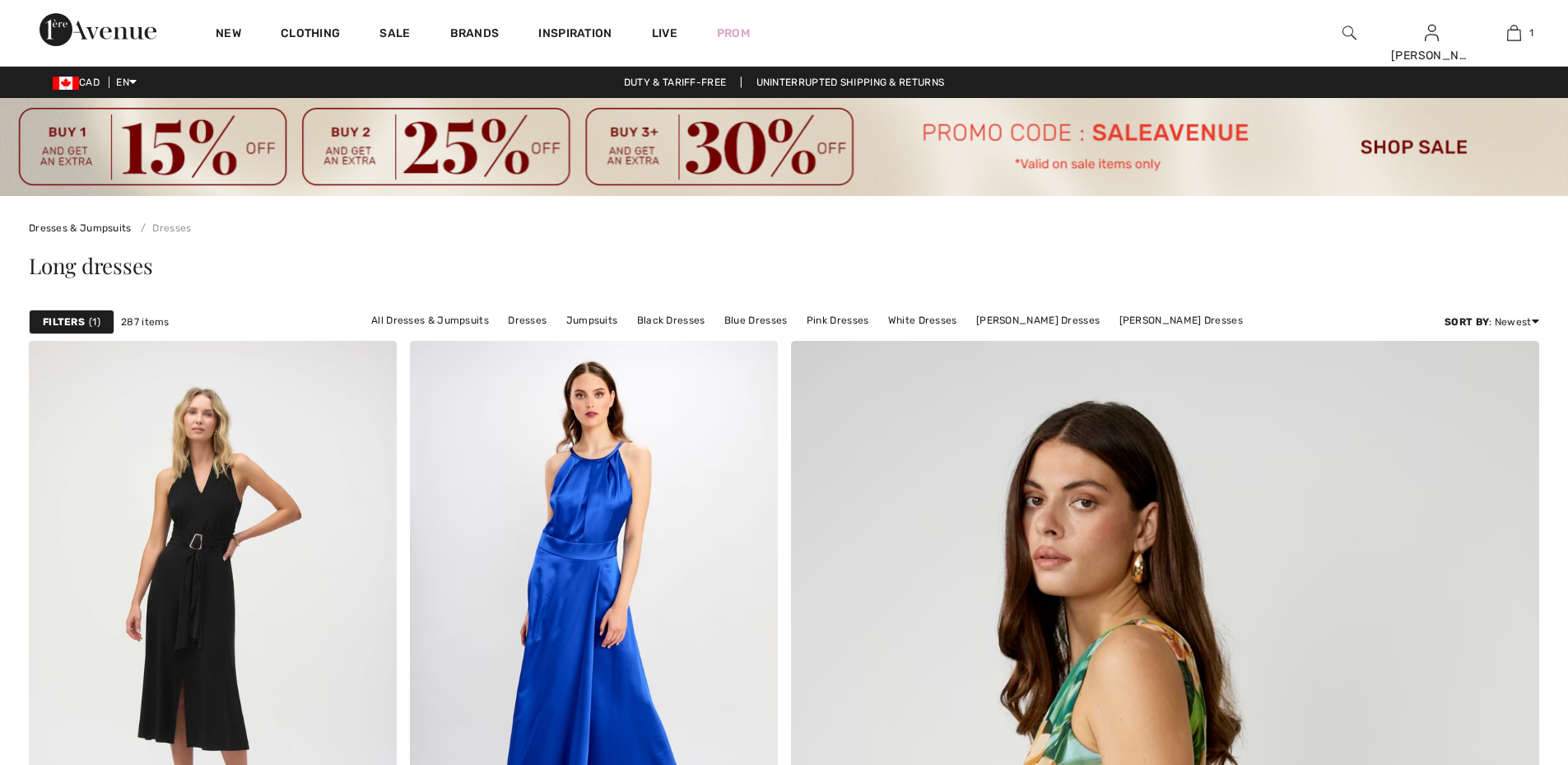
checkbox input "true"
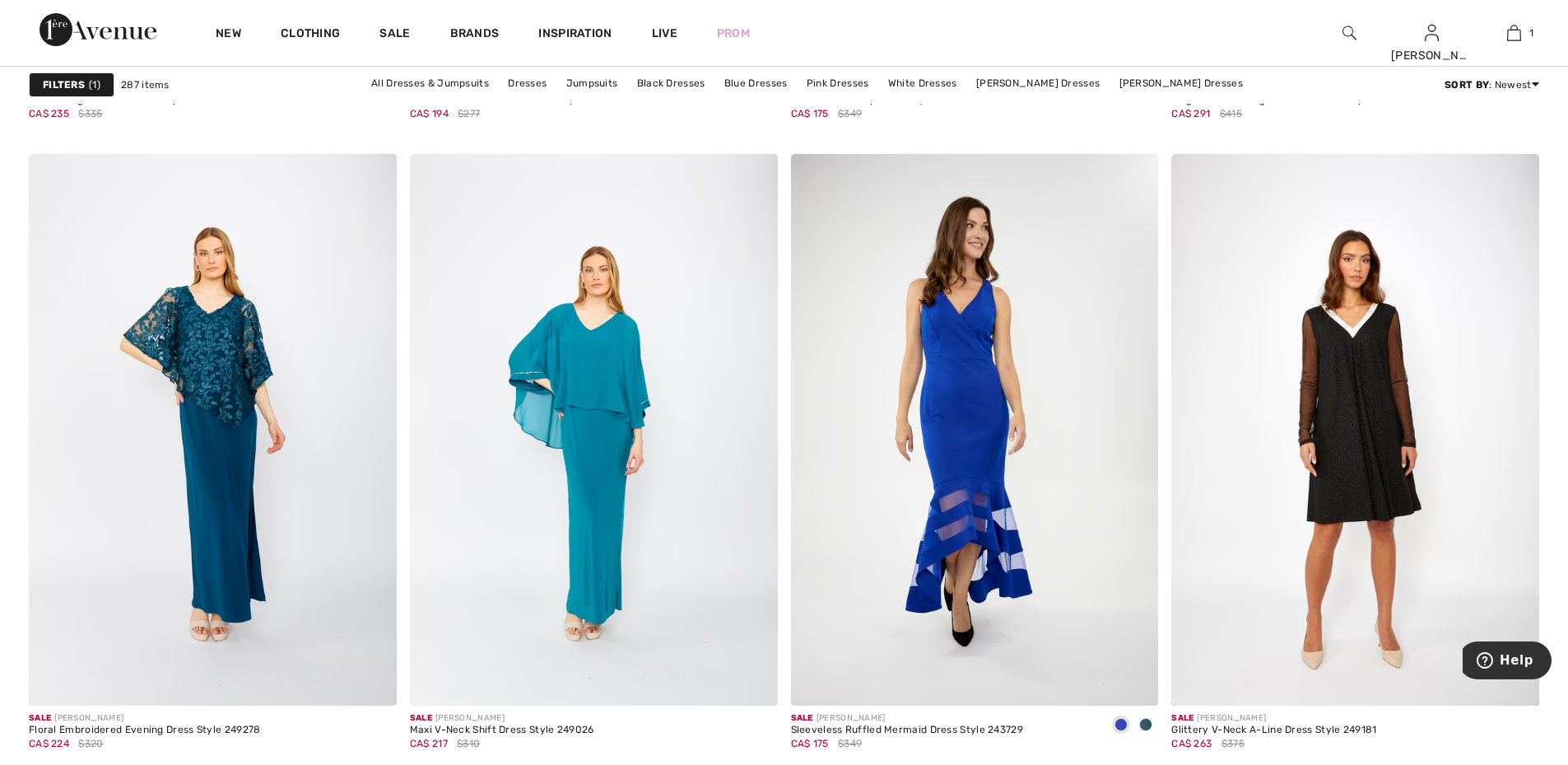
scroll to position [8477, 0]
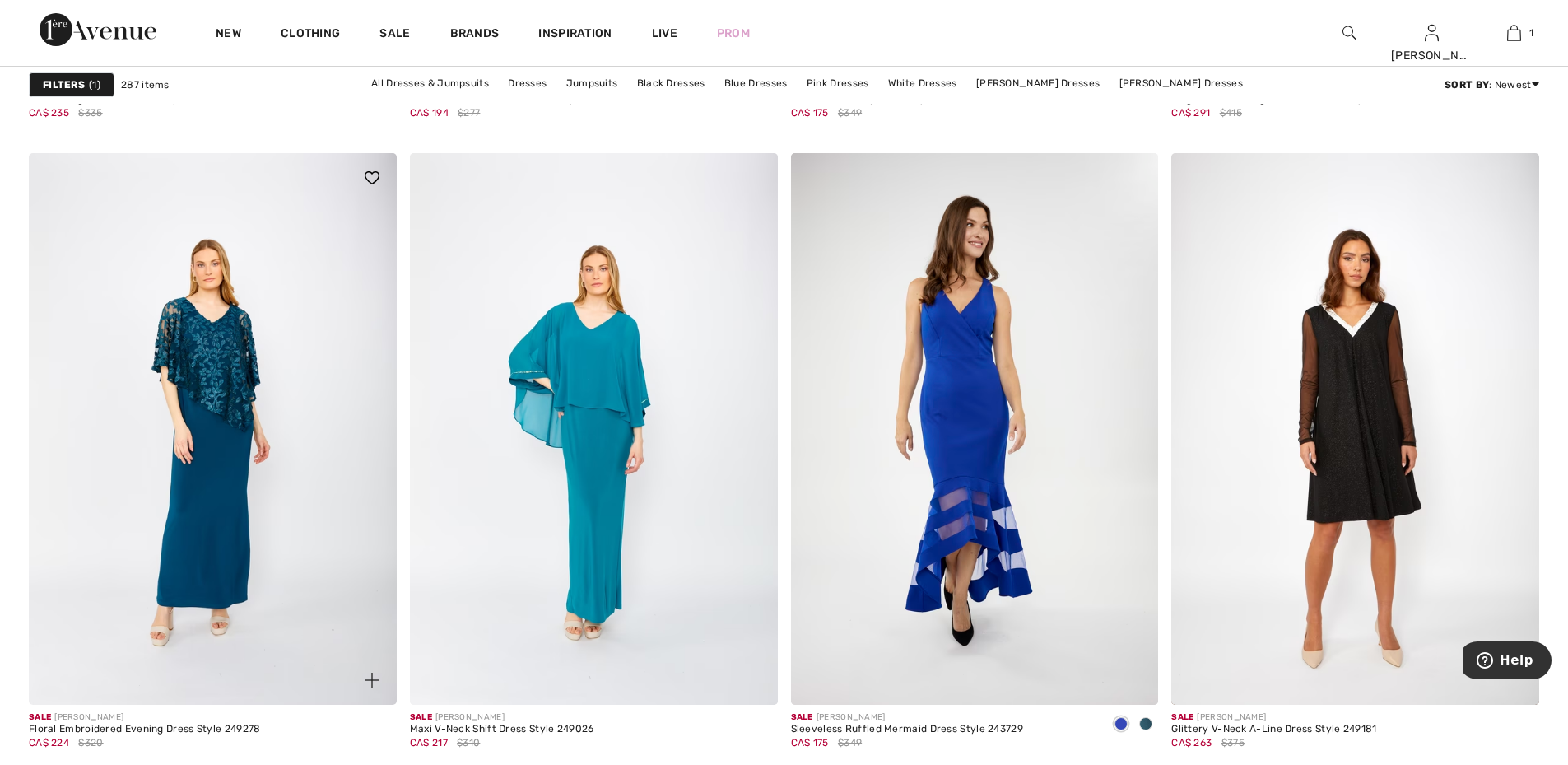
click at [212, 531] on img at bounding box center [212, 428] width 368 height 551
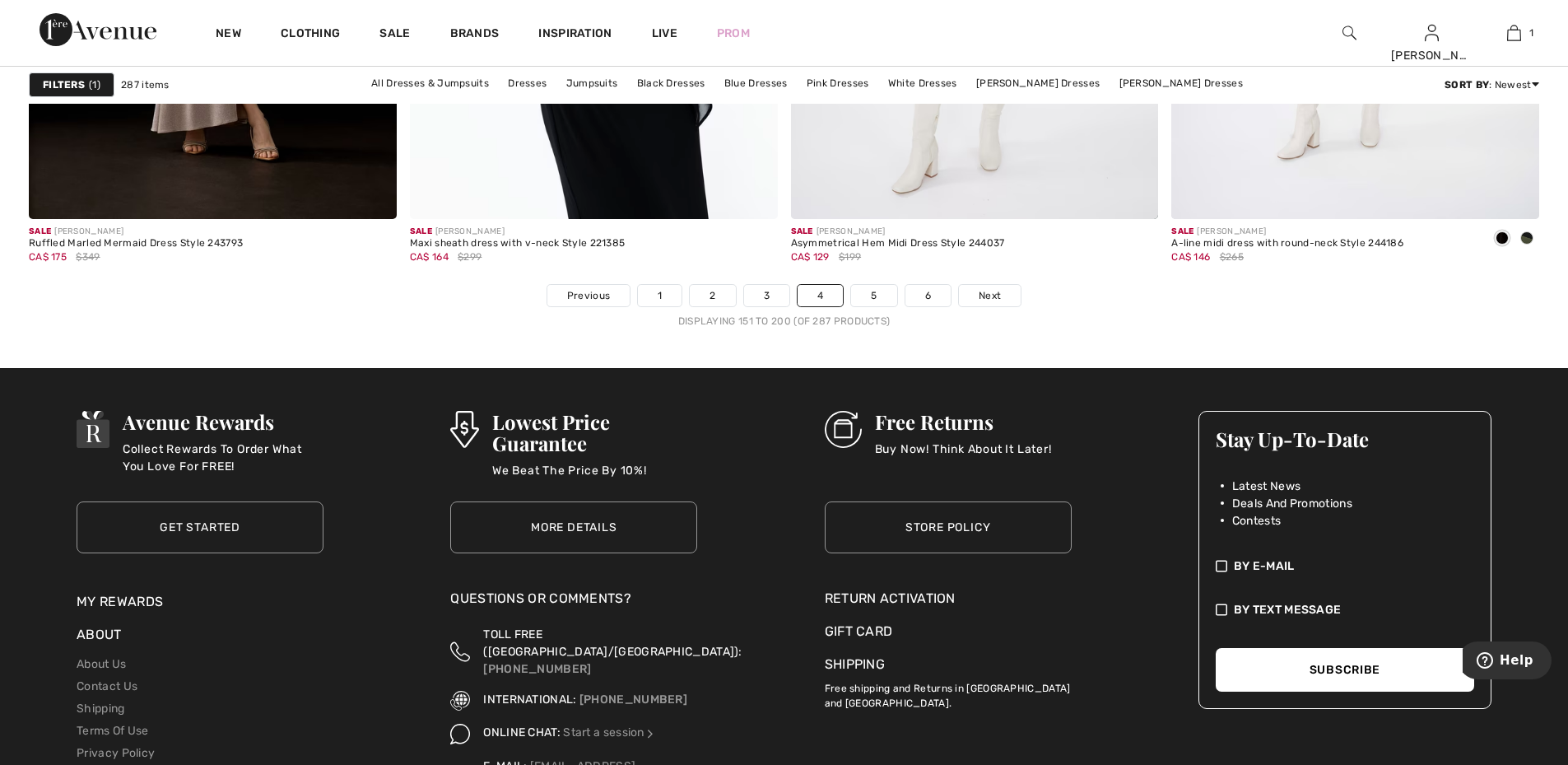
scroll to position [9619, 0]
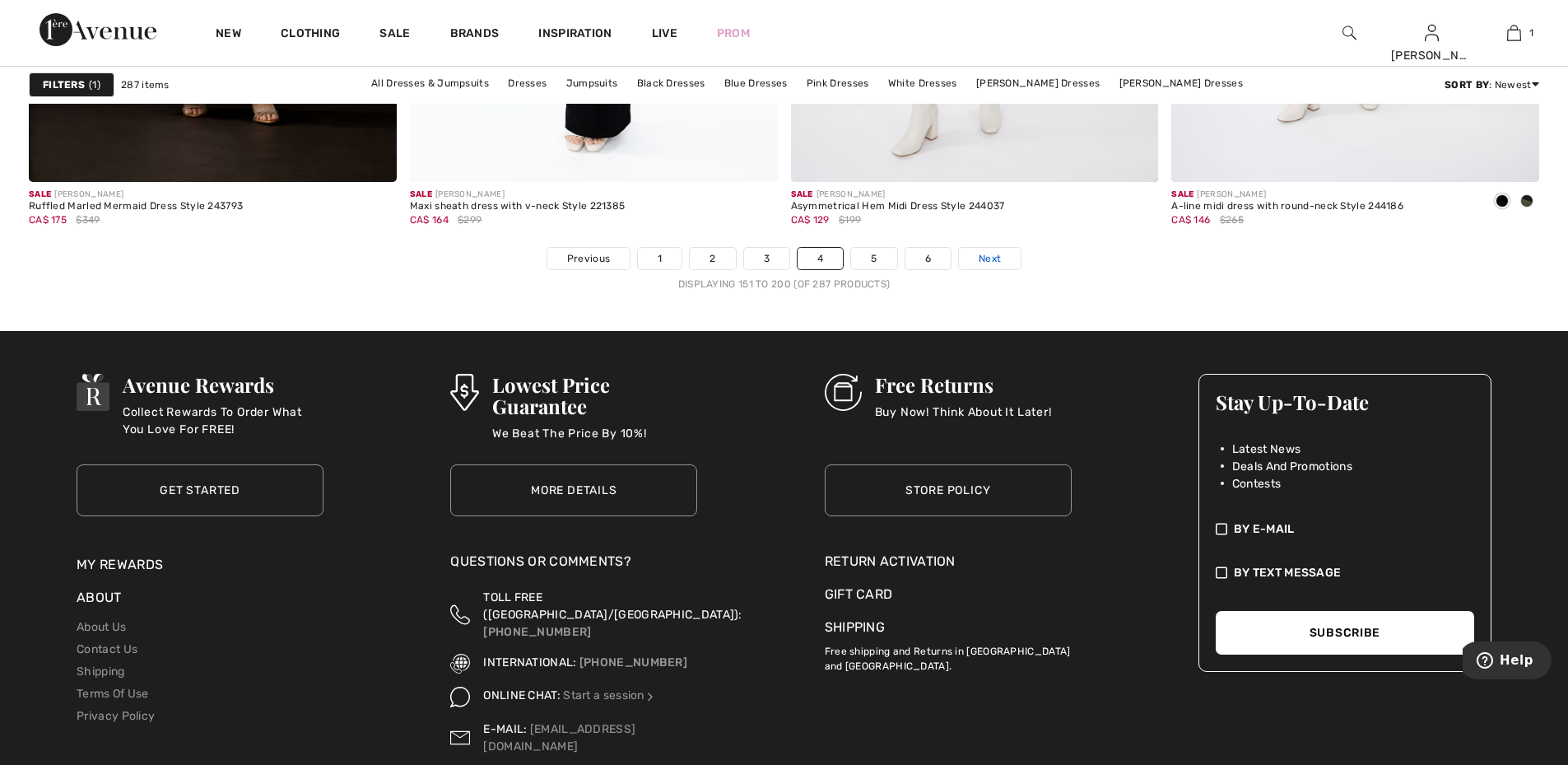
click at [992, 259] on span "Next" at bounding box center [989, 259] width 22 height 15
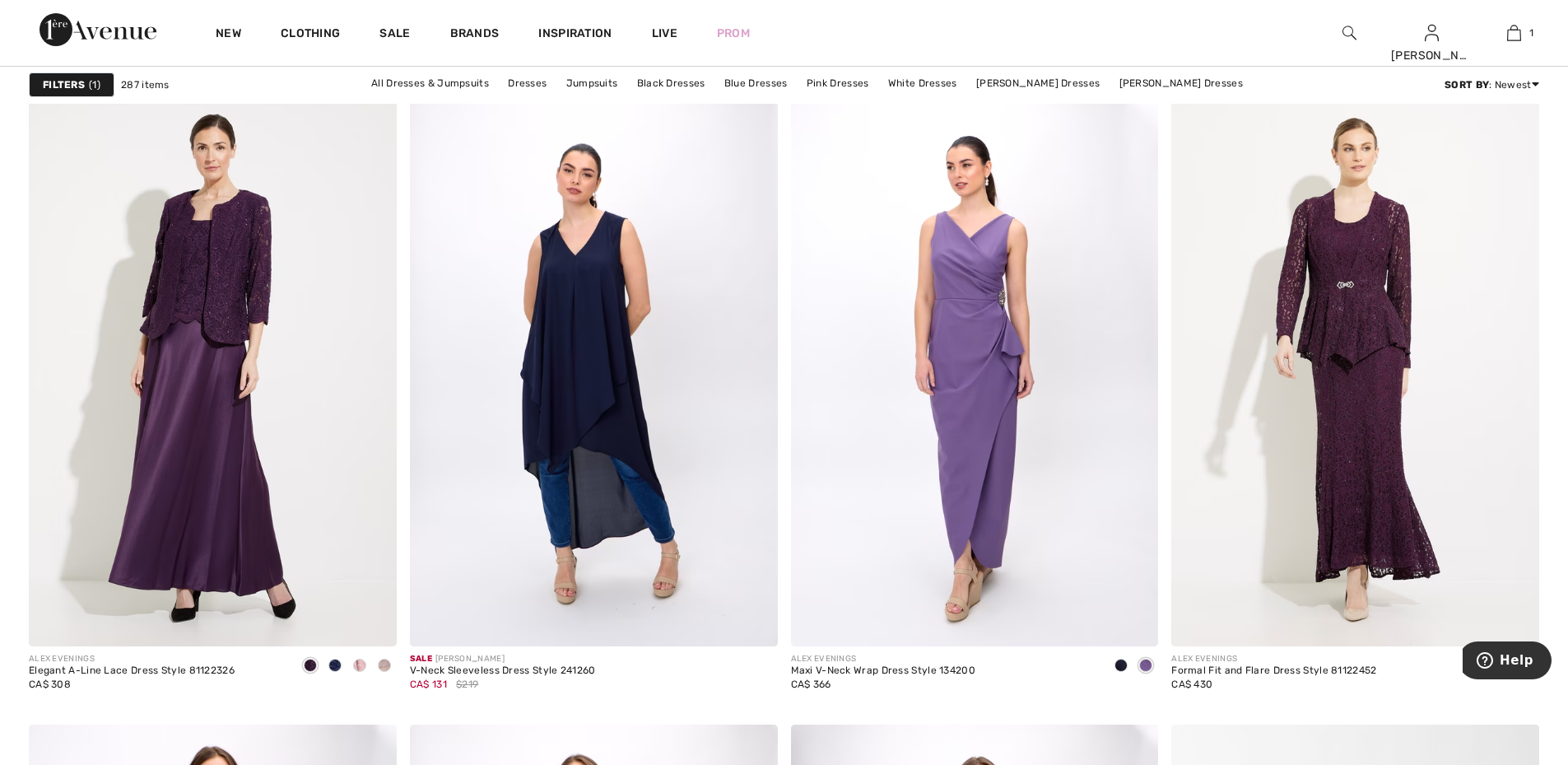
scroll to position [6420, 0]
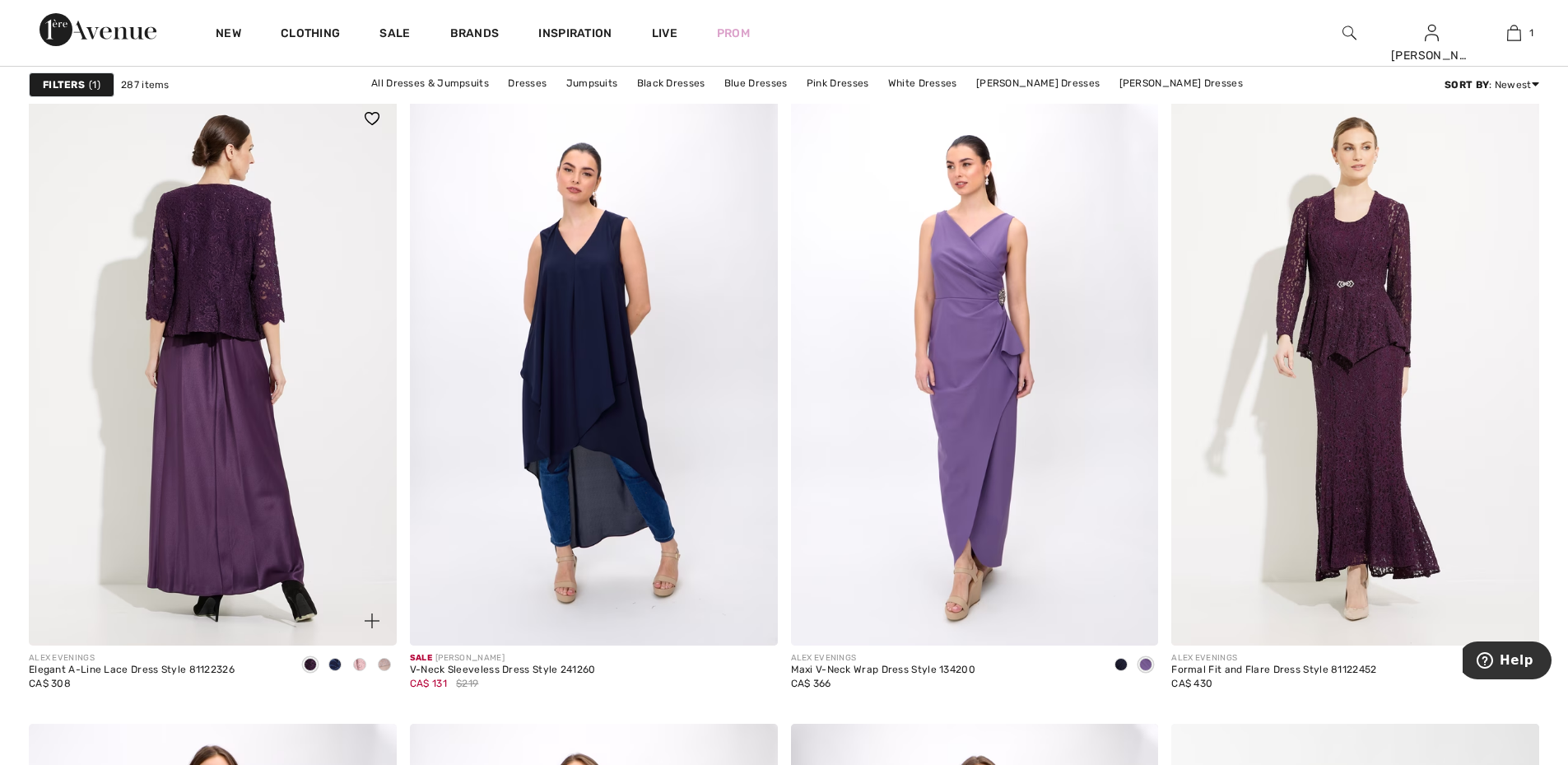
click at [247, 373] on img at bounding box center [212, 369] width 368 height 551
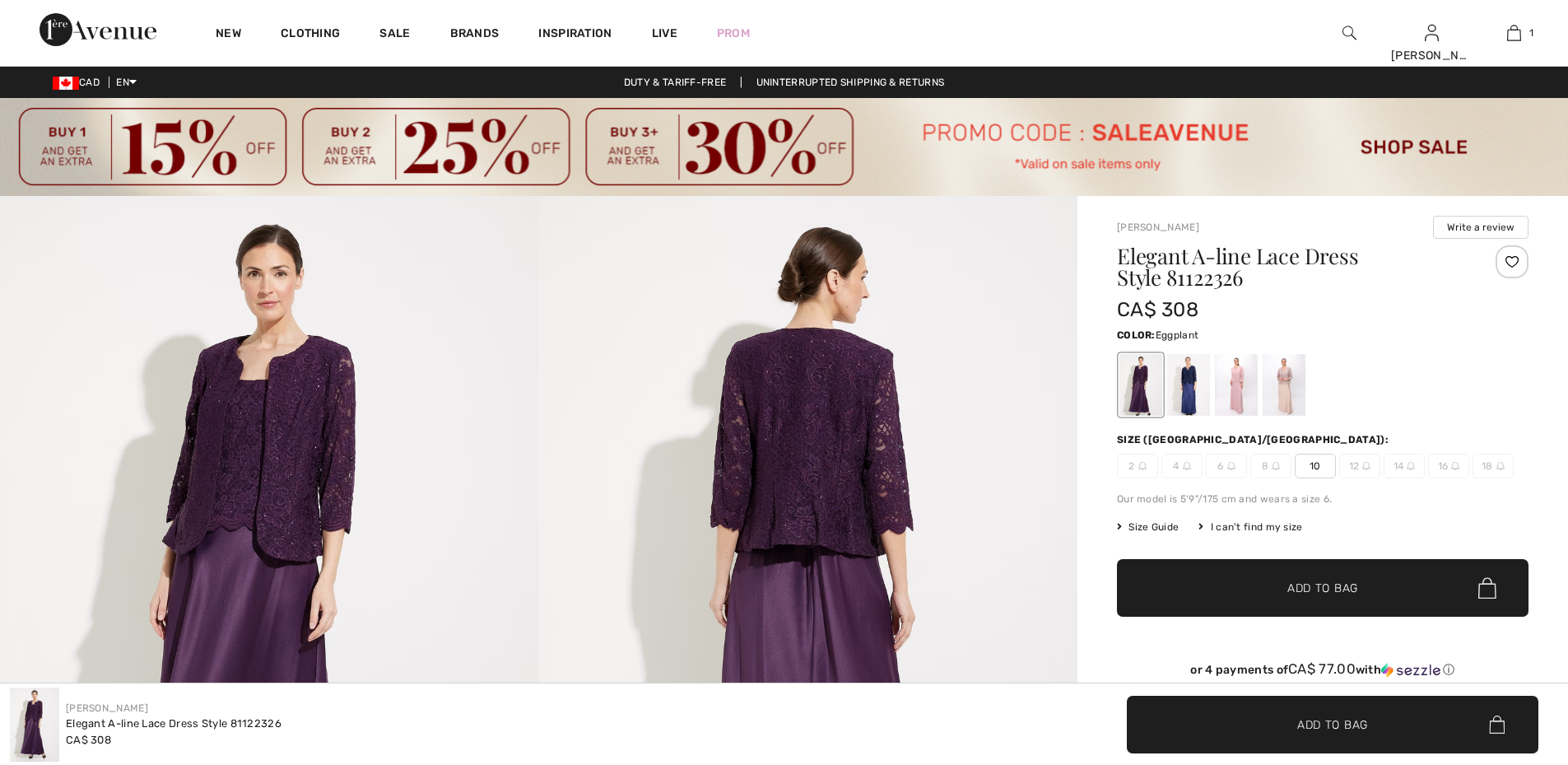
checkbox input "true"
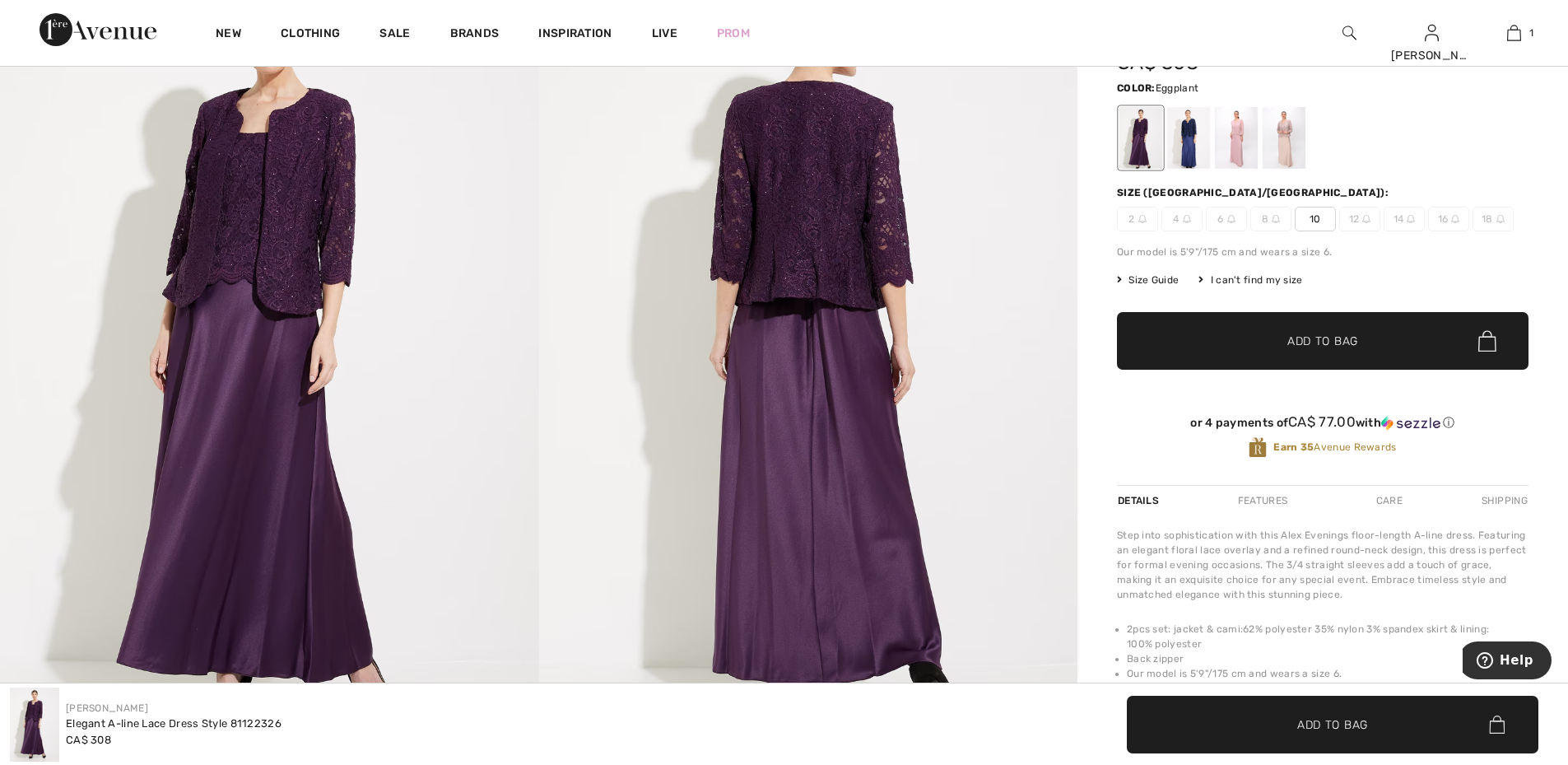
scroll to position [164, 0]
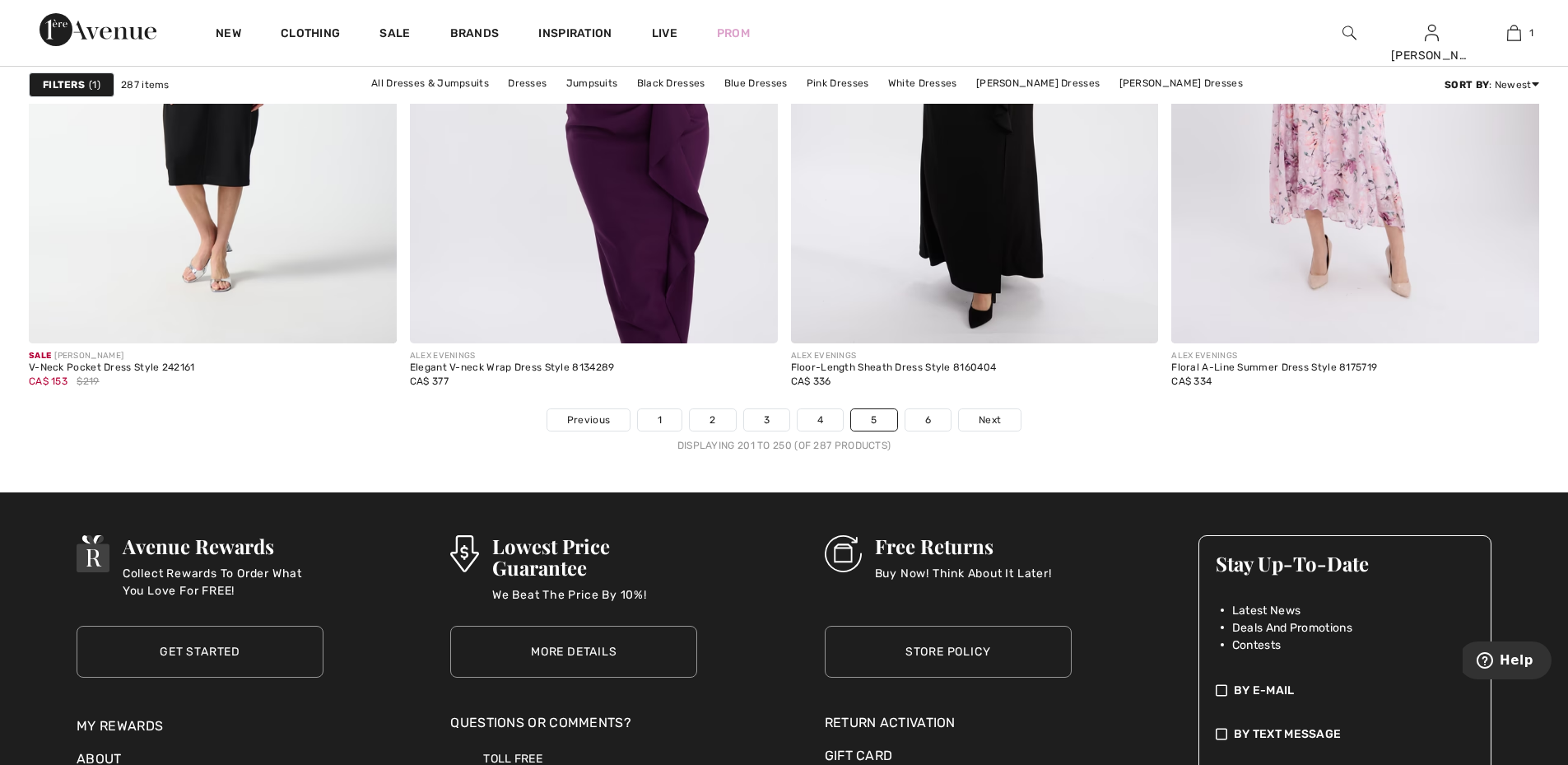
scroll to position [9630, 0]
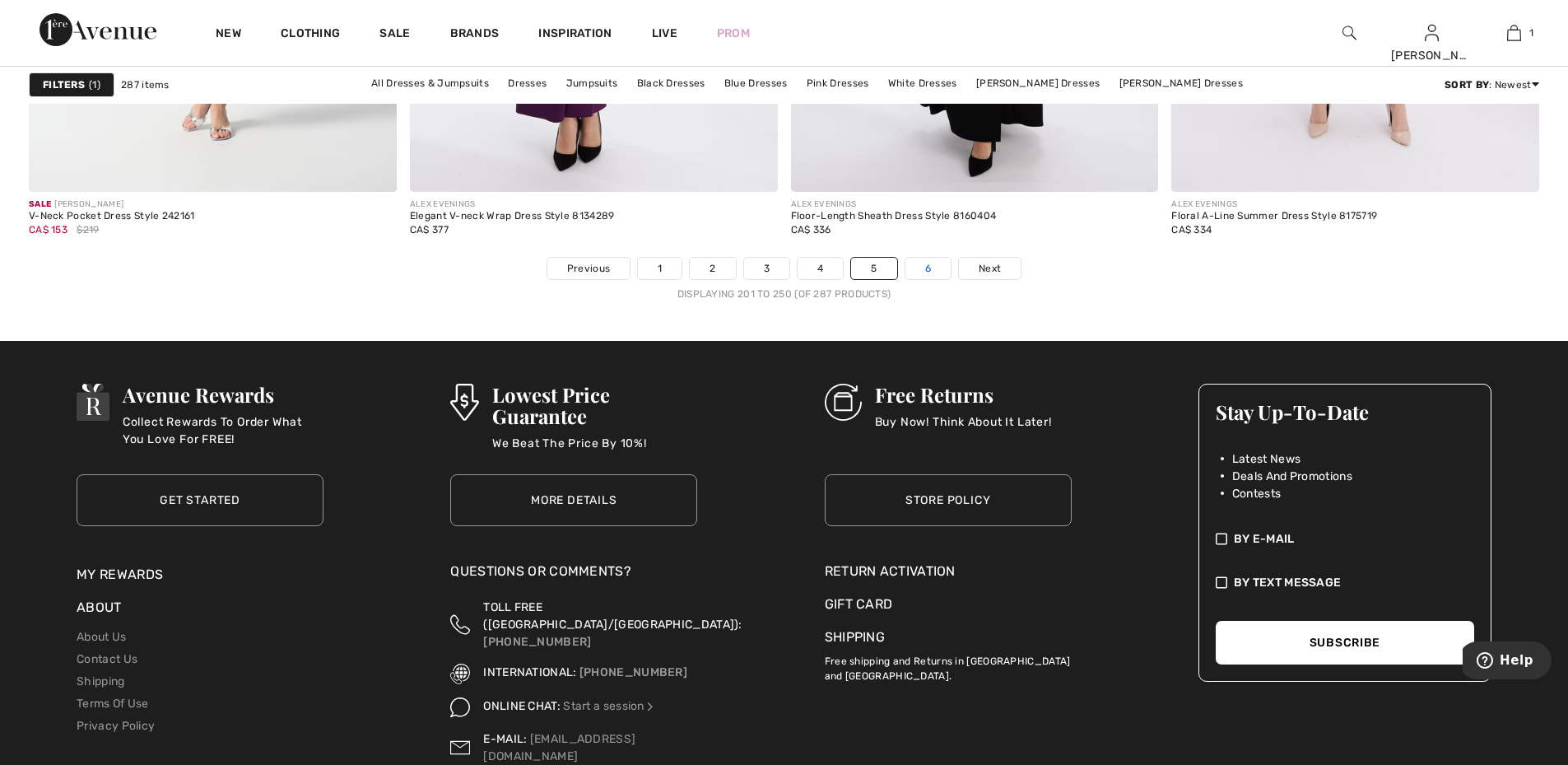
click at [927, 258] on link "6" at bounding box center [927, 268] width 45 height 21
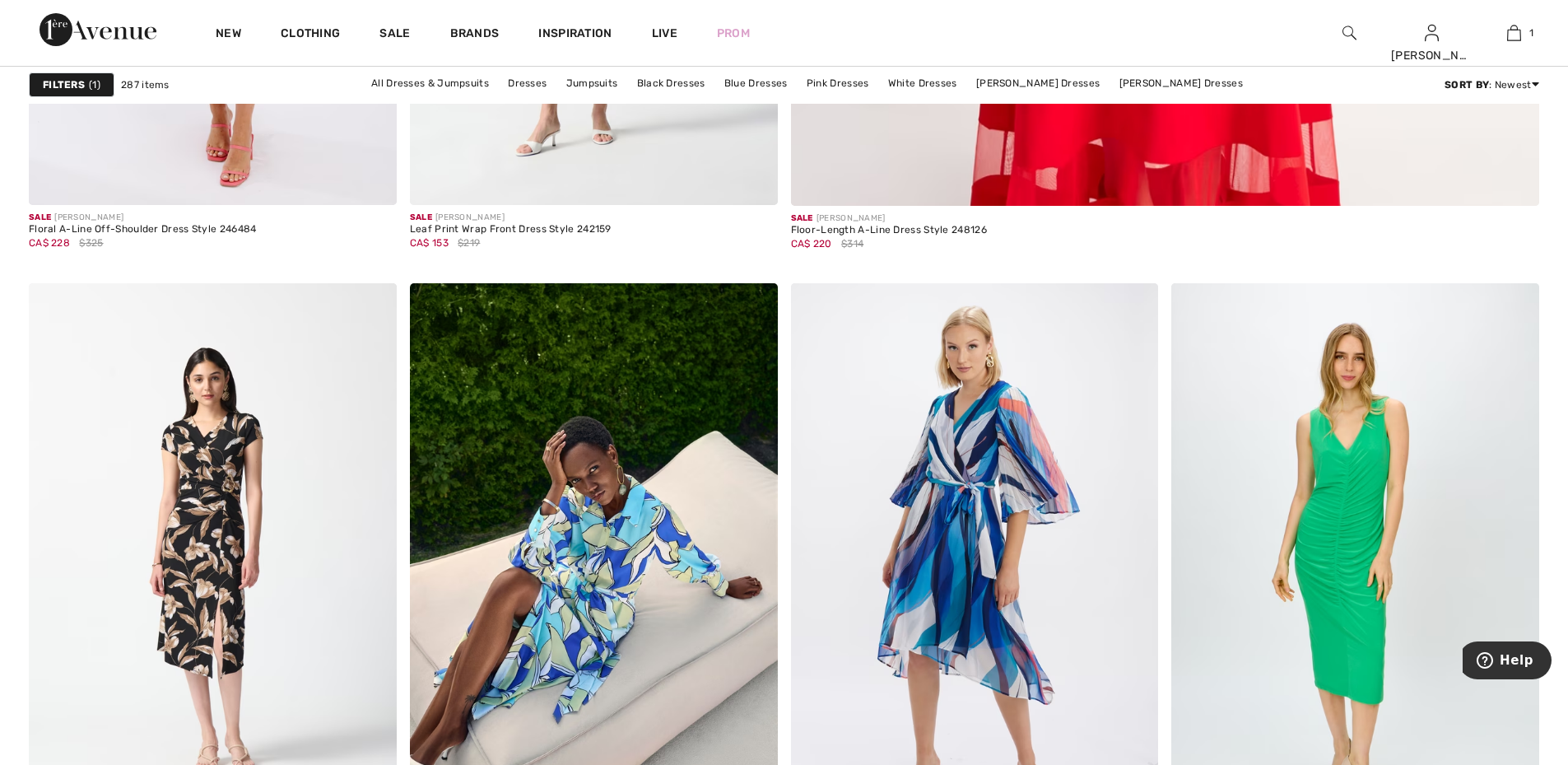
scroll to position [988, 0]
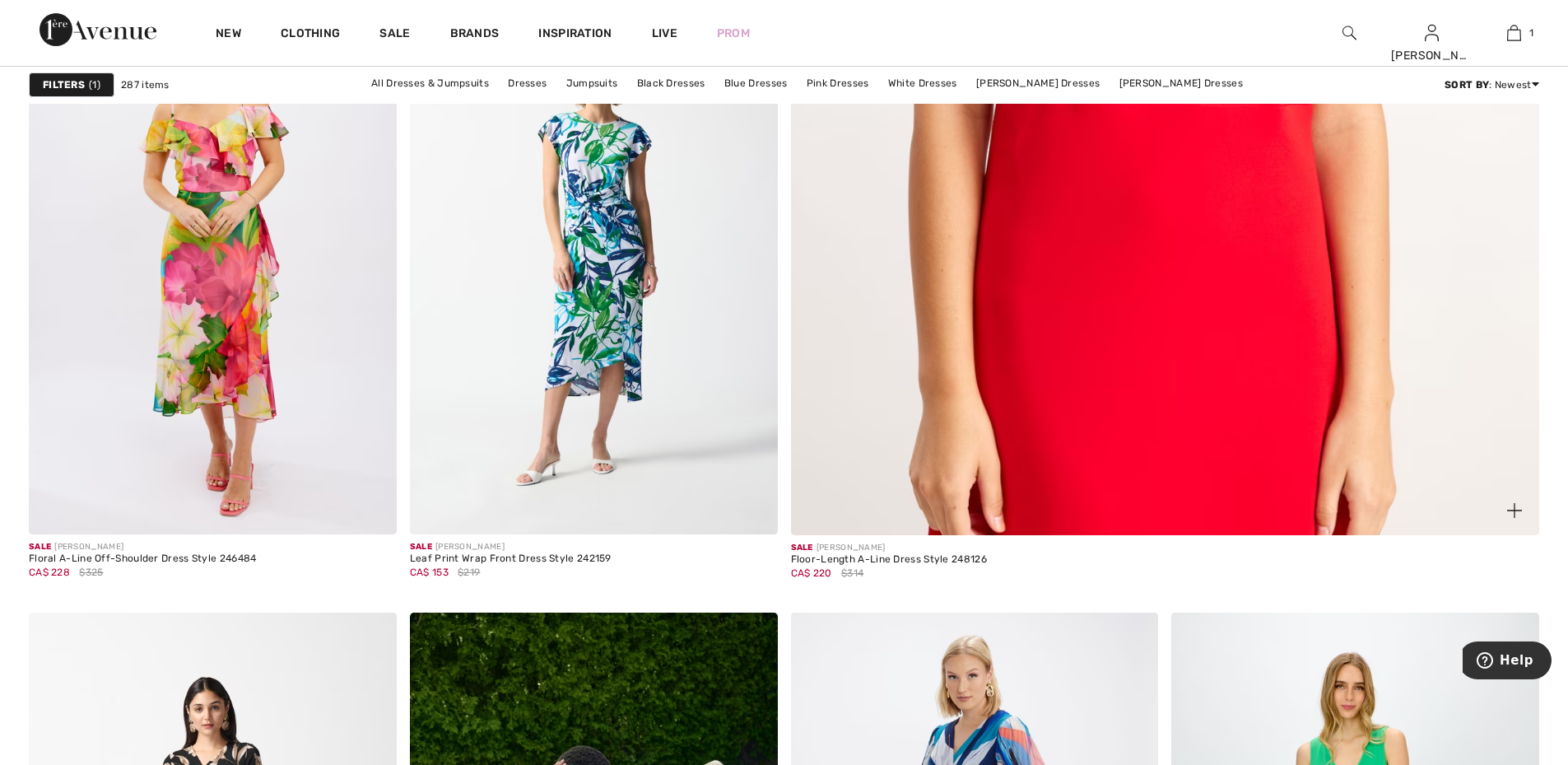
click at [1051, 360] on img at bounding box center [1165, 27] width 898 height 1348
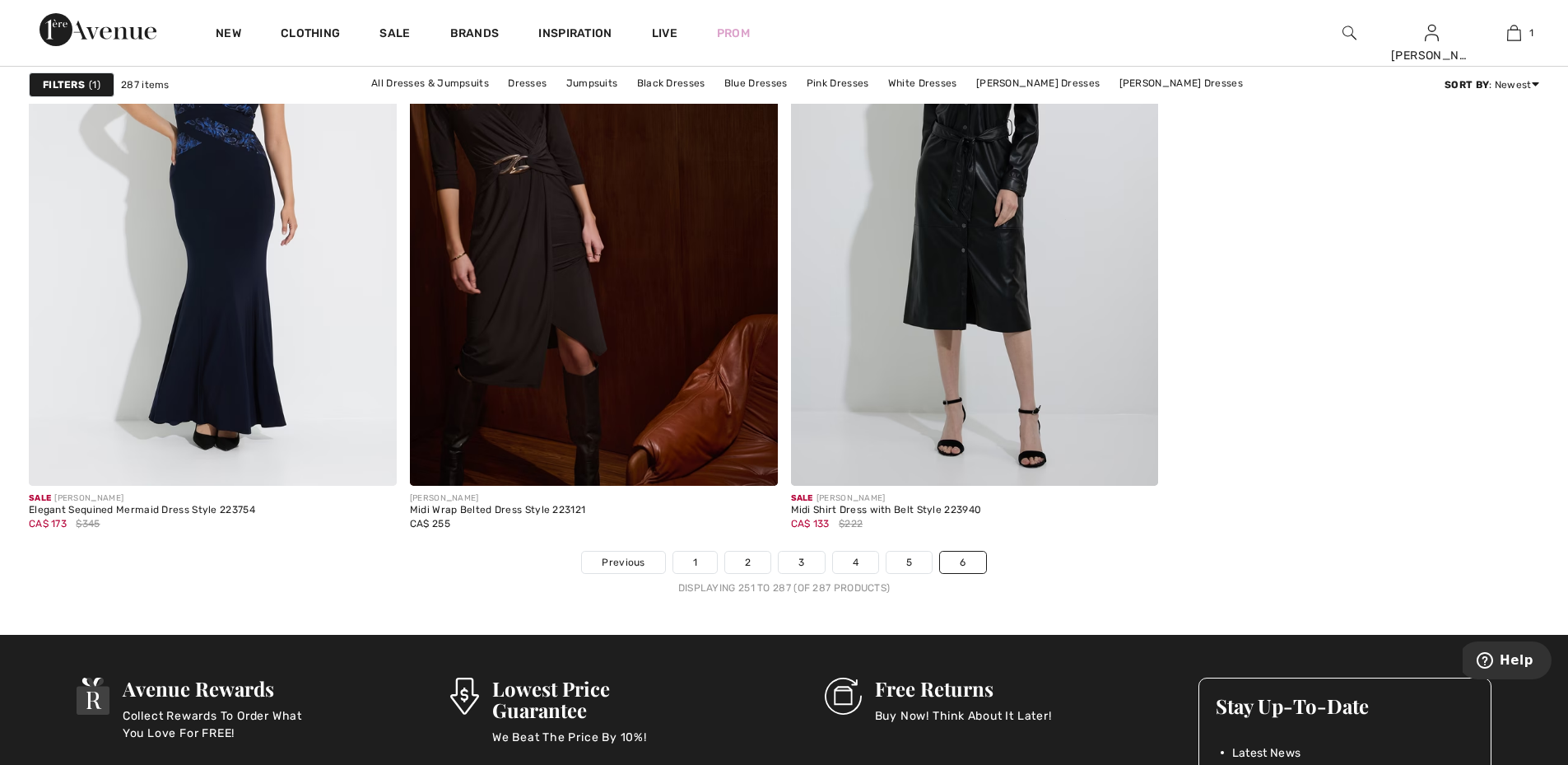
scroll to position [7325, 0]
